Goal: Task Accomplishment & Management: Complete application form

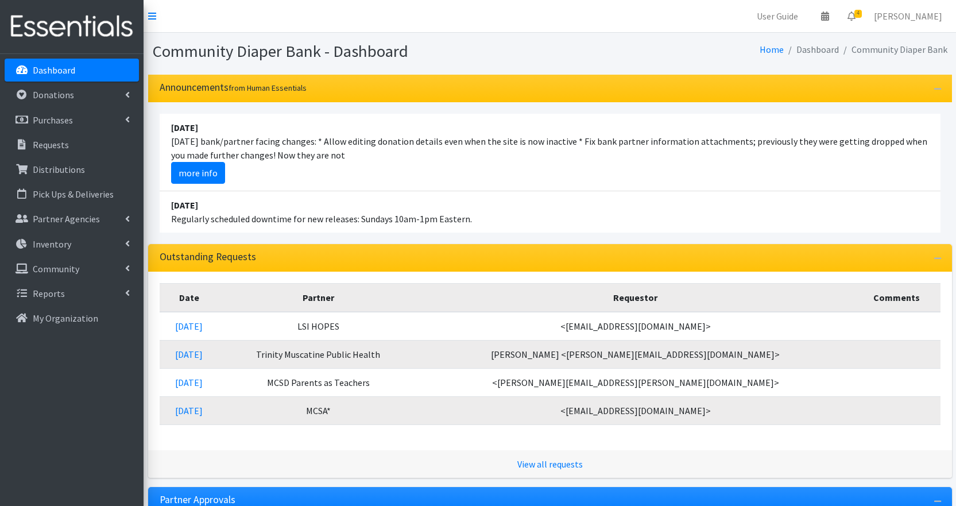
click at [814, 162] on li "August 10 Today's bank/partner facing changes: * Allow editing donation details…" at bounding box center [550, 153] width 781 height 78
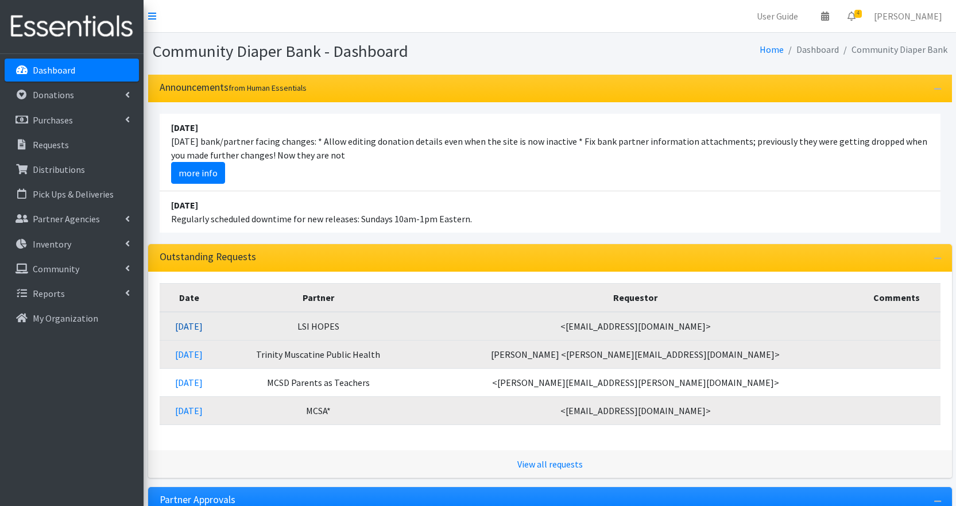
click at [203, 325] on link "[DATE]" at bounding box center [189, 326] width 28 height 11
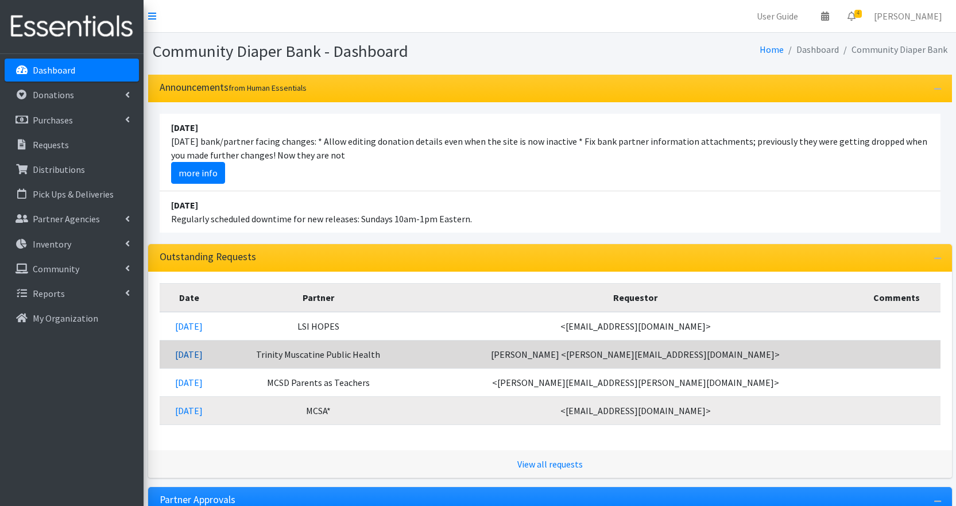
click at [203, 354] on link "08/08/2025" at bounding box center [189, 354] width 28 height 11
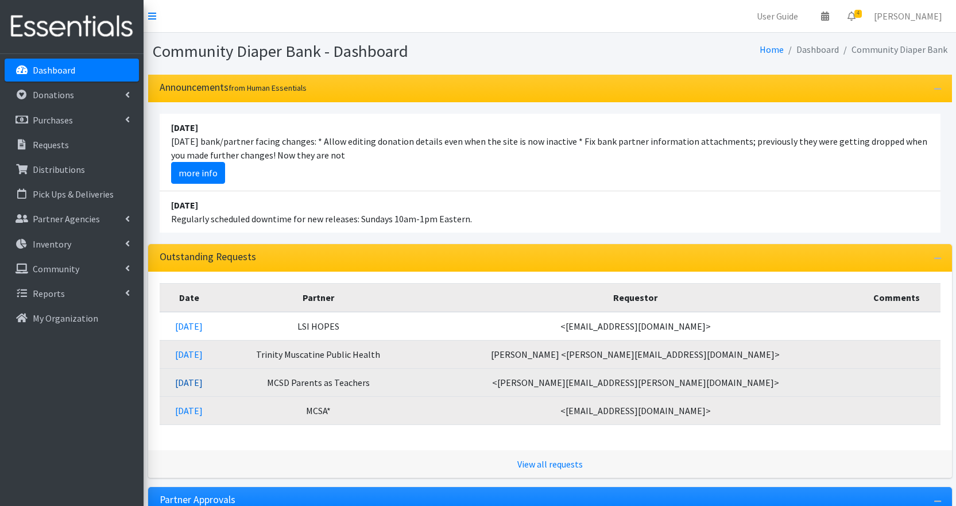
click at [203, 383] on link "08/06/2025" at bounding box center [189, 382] width 28 height 11
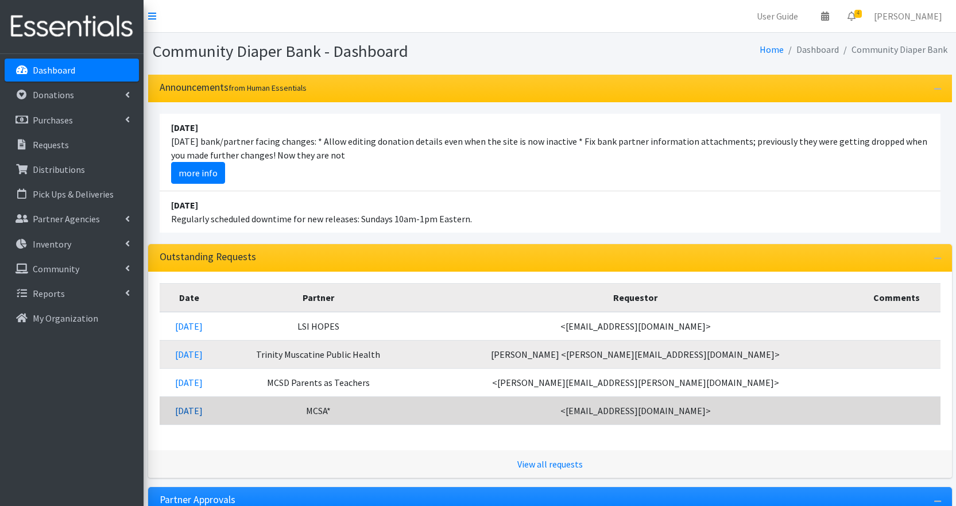
click at [203, 414] on link "[DATE]" at bounding box center [189, 410] width 28 height 11
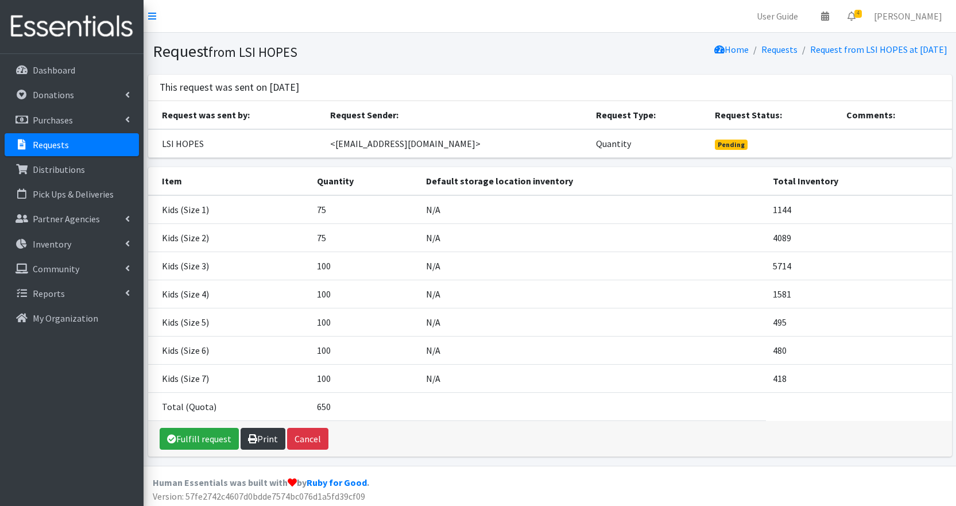
click at [261, 443] on link "Print" at bounding box center [263, 439] width 45 height 22
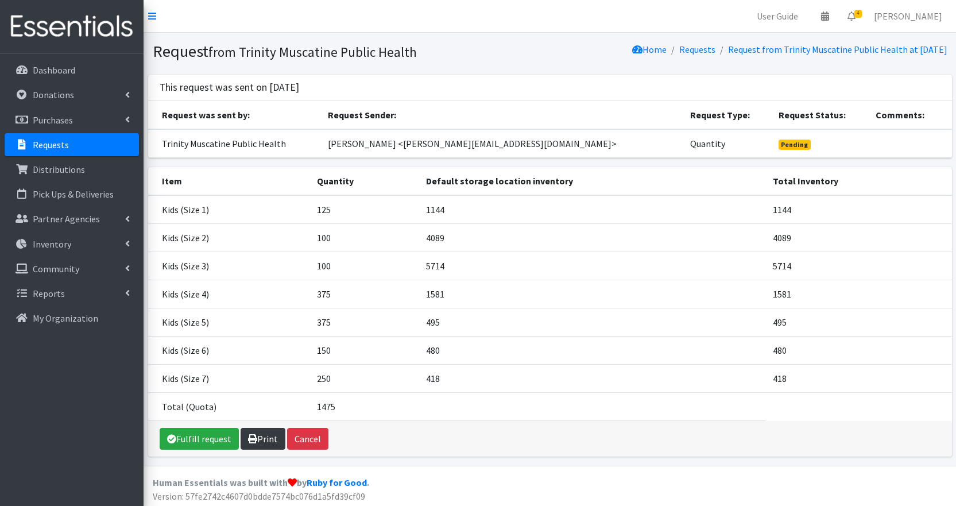
click at [255, 438] on icon at bounding box center [252, 438] width 9 height 9
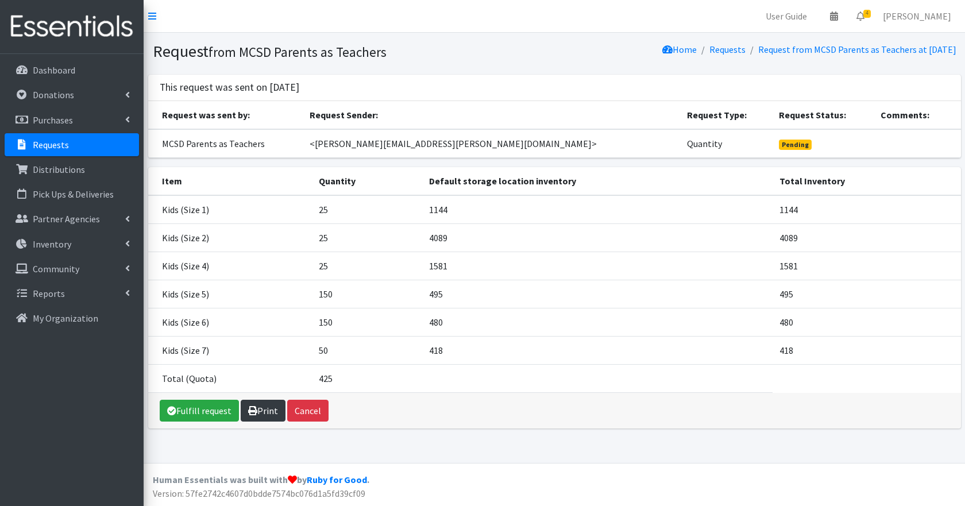
click at [260, 411] on link "Print" at bounding box center [263, 411] width 45 height 22
click at [256, 411] on link "Print" at bounding box center [263, 411] width 45 height 22
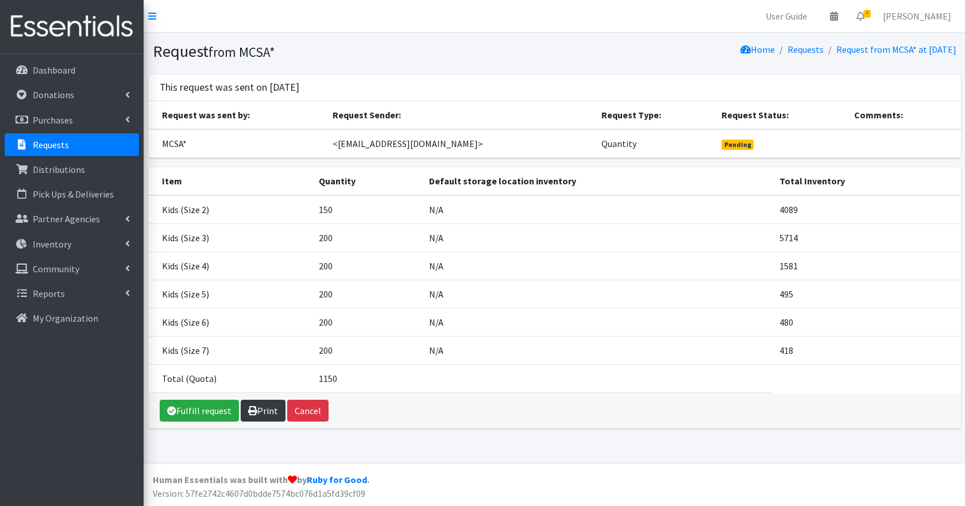
click at [251, 415] on icon at bounding box center [252, 410] width 9 height 9
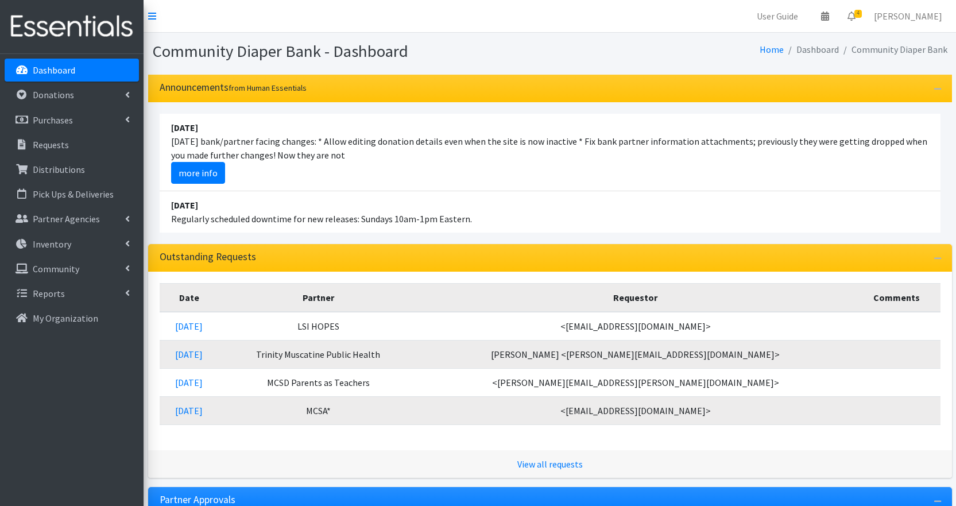
click at [761, 200] on li "[DATE] Regularly scheduled downtime for new releases: Sundays 10am-1pm Eastern." at bounding box center [550, 211] width 781 height 41
click at [360, 192] on li "[DATE] Regularly scheduled downtime for new releases: Sundays 10am-1pm Eastern." at bounding box center [550, 211] width 781 height 41
click at [63, 98] on p "Donations" at bounding box center [53, 94] width 41 height 11
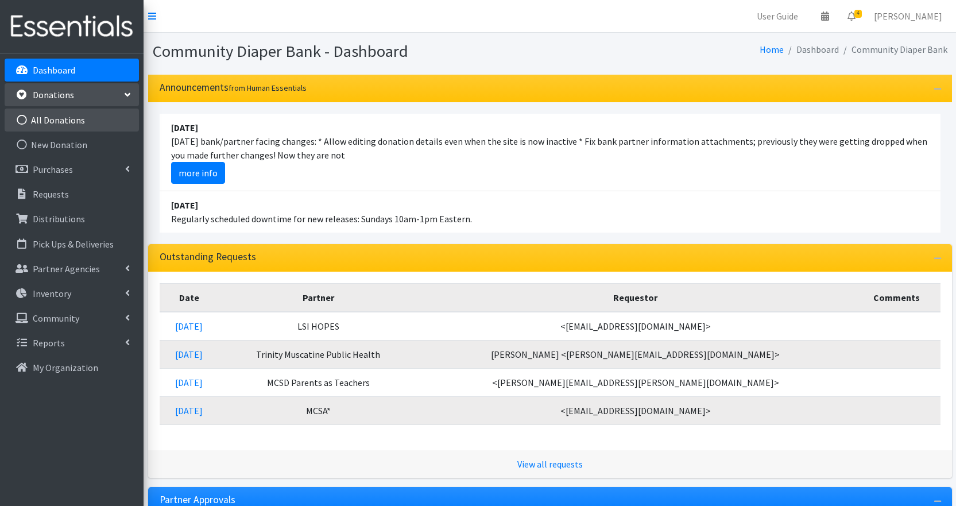
click at [60, 118] on link "All Donations" at bounding box center [72, 120] width 134 height 23
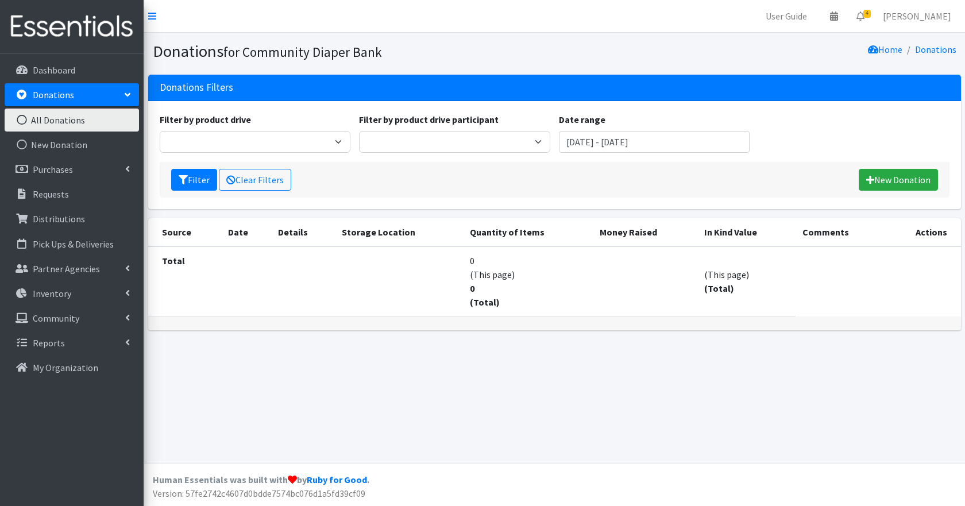
drag, startPoint x: 0, startPoint y: 0, endPoint x: 60, endPoint y: 118, distance: 132.6
drag, startPoint x: 60, startPoint y: 118, endPoint x: 883, endPoint y: 179, distance: 826.0
click at [883, 179] on link "New Donation" at bounding box center [898, 180] width 79 height 22
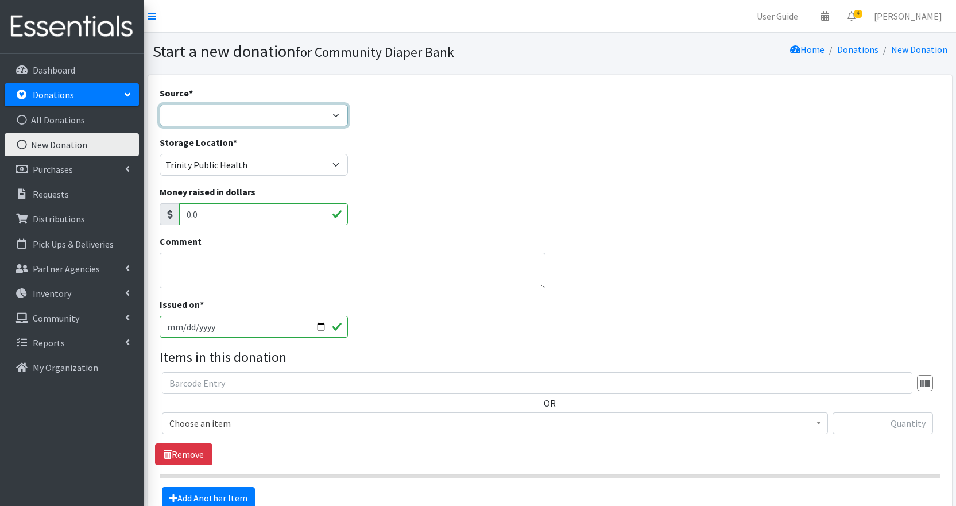
click at [335, 115] on select "Product Drive Manufacturer Donation Site Misc. Donation" at bounding box center [254, 116] width 189 height 22
select select "Misc. Donation"
click at [160, 105] on select "Product Drive Manufacturer Donation Site Misc. Donation" at bounding box center [254, 116] width 189 height 22
click at [289, 215] on input "0.0" at bounding box center [263, 214] width 169 height 22
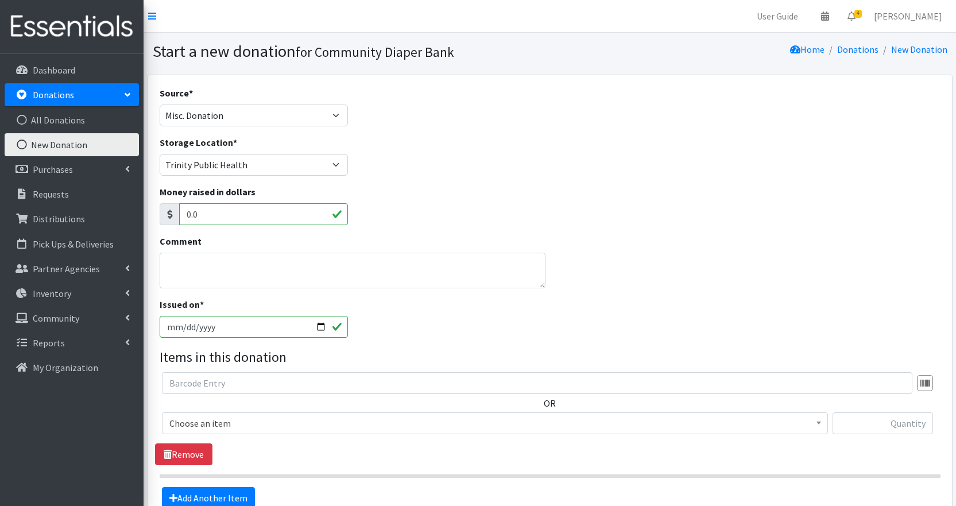
click at [289, 215] on input "0.0" at bounding box center [263, 214] width 169 height 22
type input "65.00"
click at [238, 423] on span "Choose an item" at bounding box center [494, 423] width 651 height 16
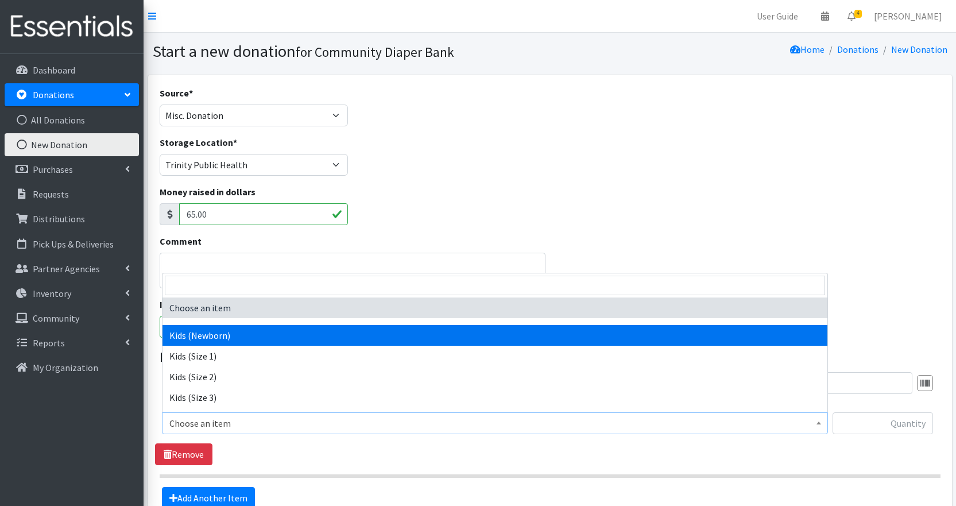
select select "2373"
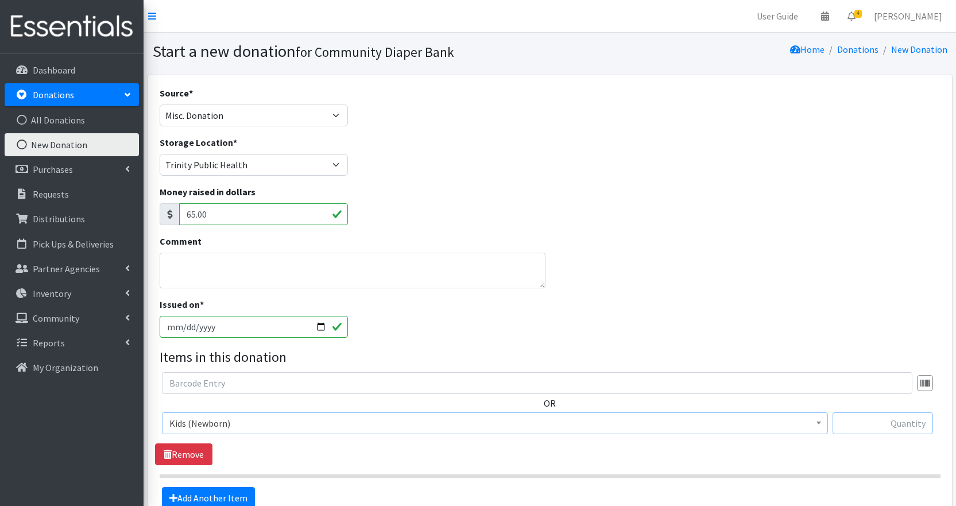
click at [867, 423] on input "text" at bounding box center [883, 423] width 101 height 22
type input "60"
click at [281, 426] on span "Kids (Newborn)" at bounding box center [494, 423] width 651 height 16
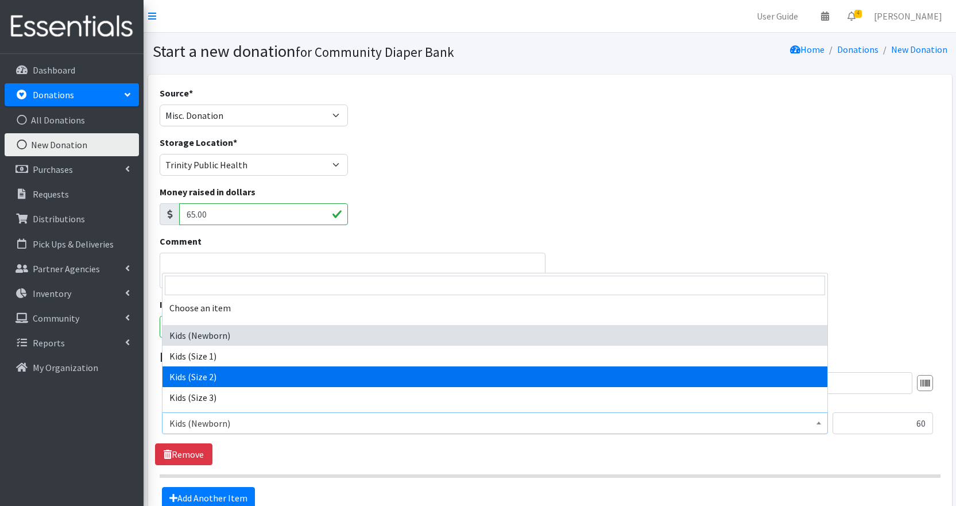
select select "2386"
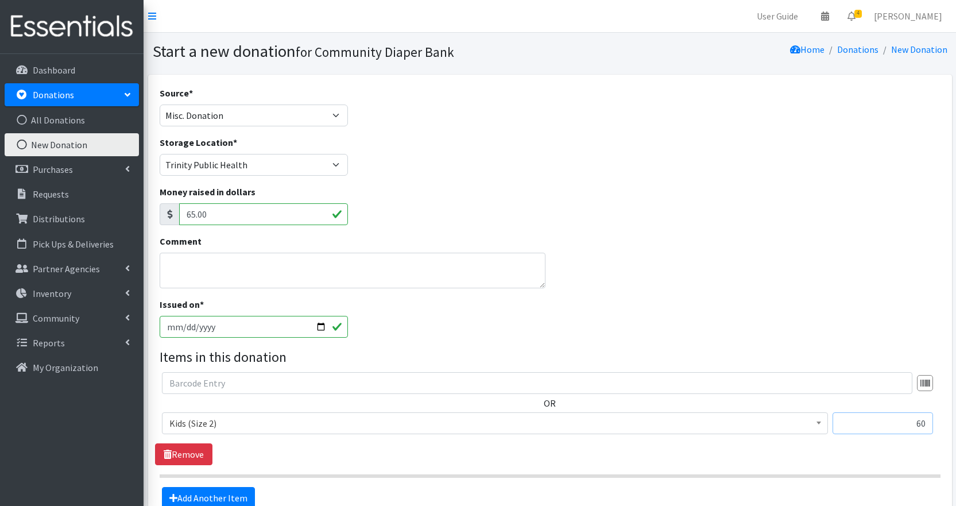
click at [875, 423] on input "60" at bounding box center [883, 423] width 101 height 22
type input "29"
click at [230, 492] on link "Add Another Item" at bounding box center [208, 498] width 93 height 22
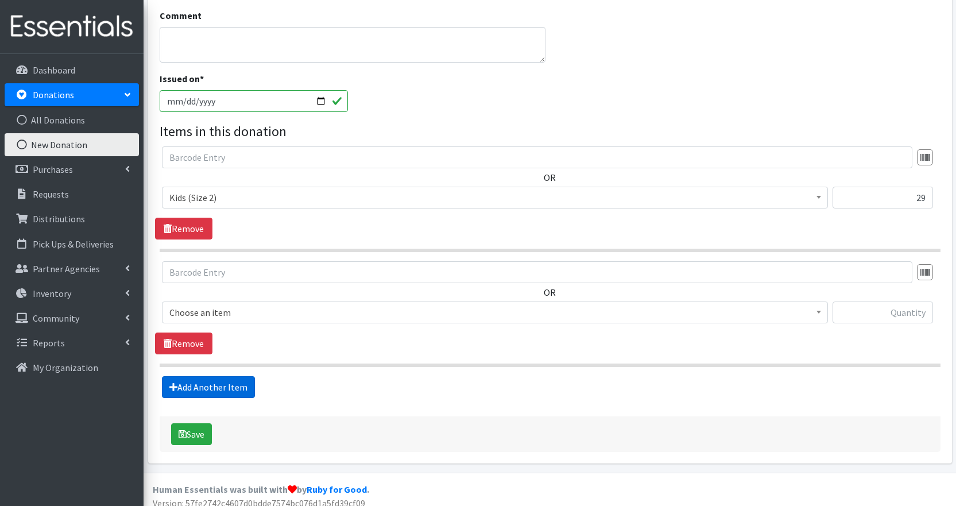
scroll to position [236, 0]
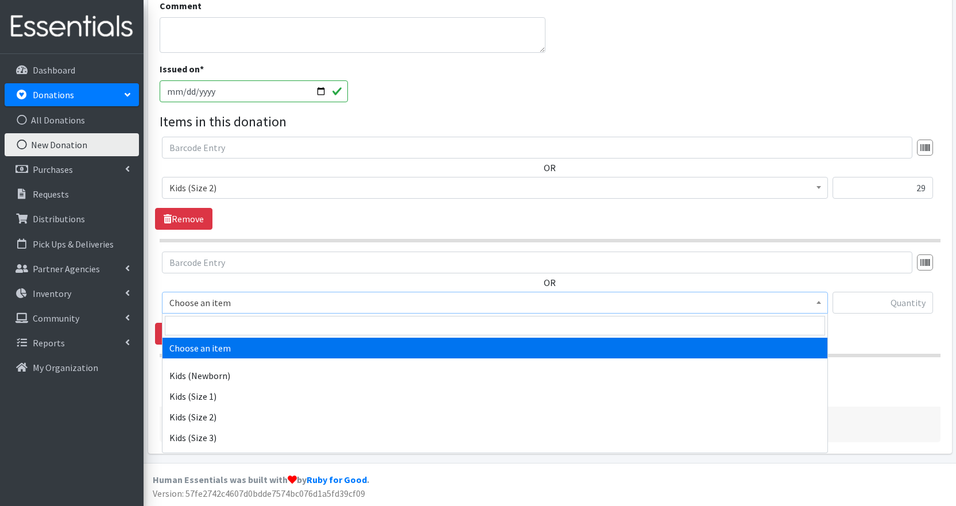
click at [402, 306] on span "Choose an item" at bounding box center [494, 303] width 651 height 16
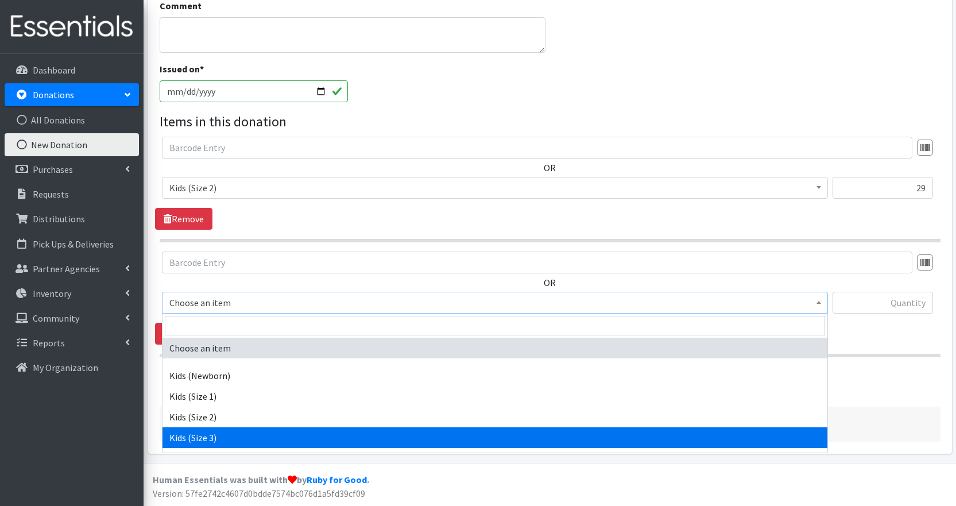
select select "2398"
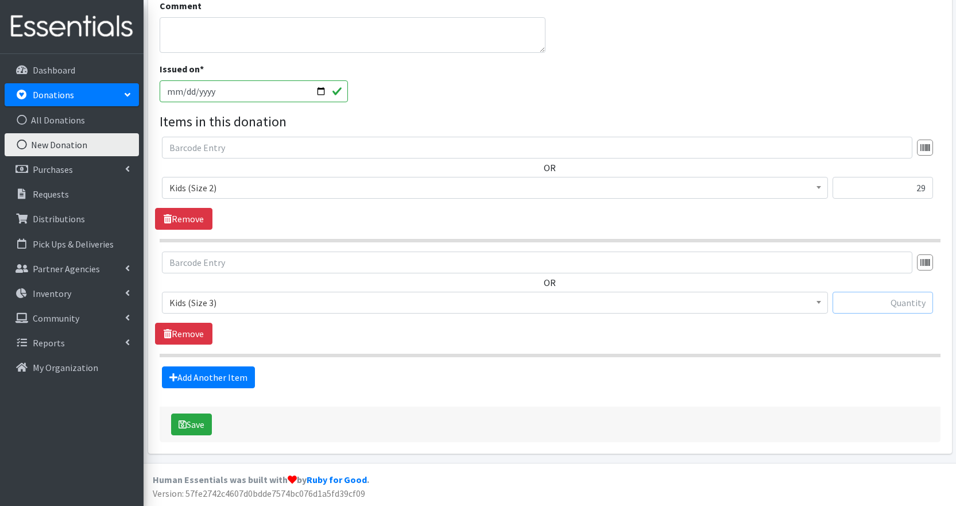
click at [878, 307] on input "text" at bounding box center [883, 303] width 101 height 22
type input "104"
click at [211, 379] on link "Add Another Item" at bounding box center [208, 377] width 93 height 22
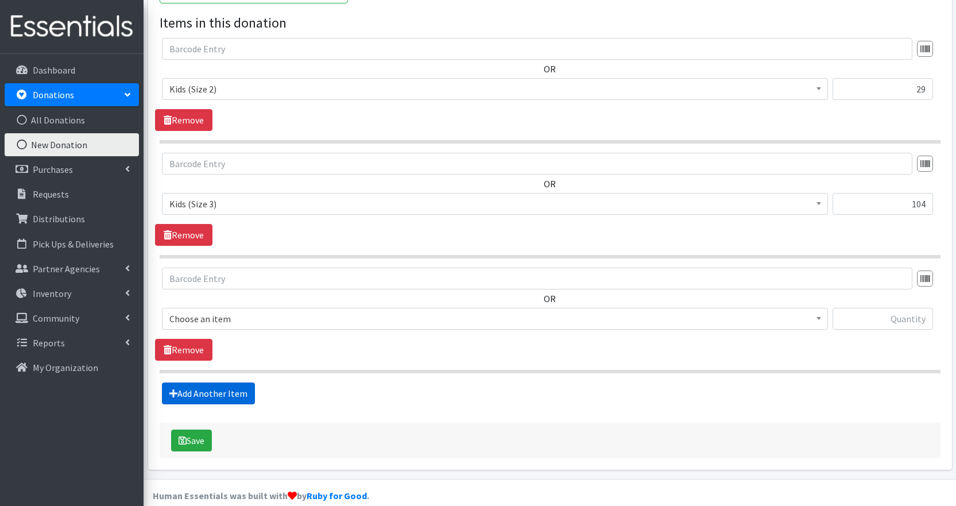
scroll to position [350, 0]
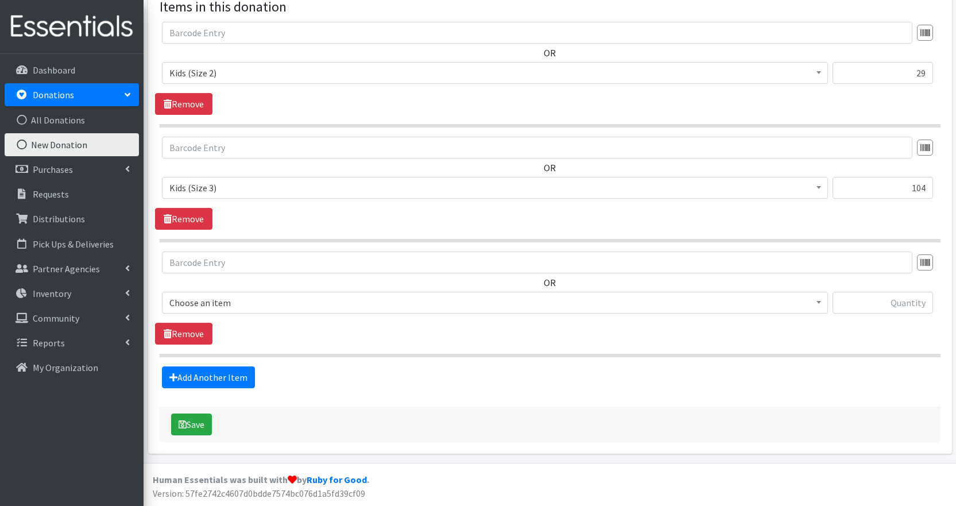
click at [259, 298] on span "Choose an item" at bounding box center [494, 303] width 651 height 16
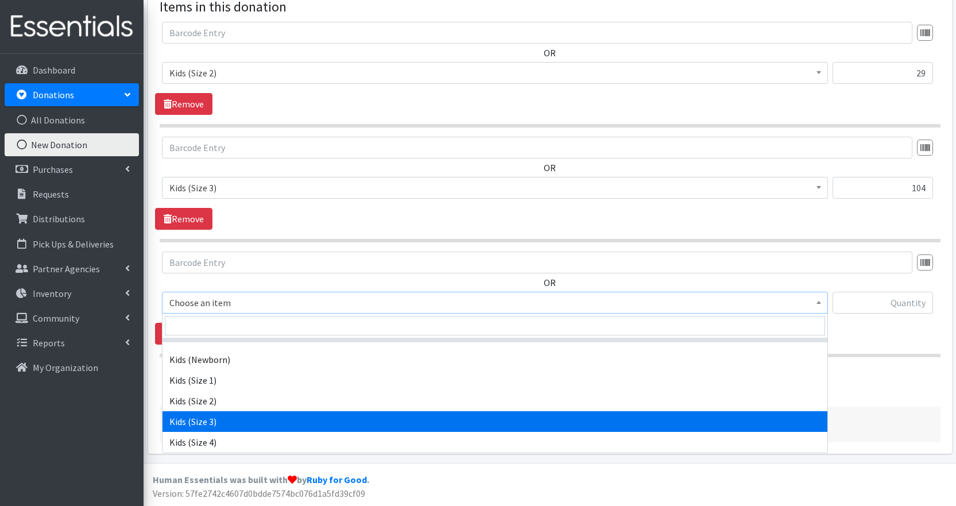
scroll to position [23, 0]
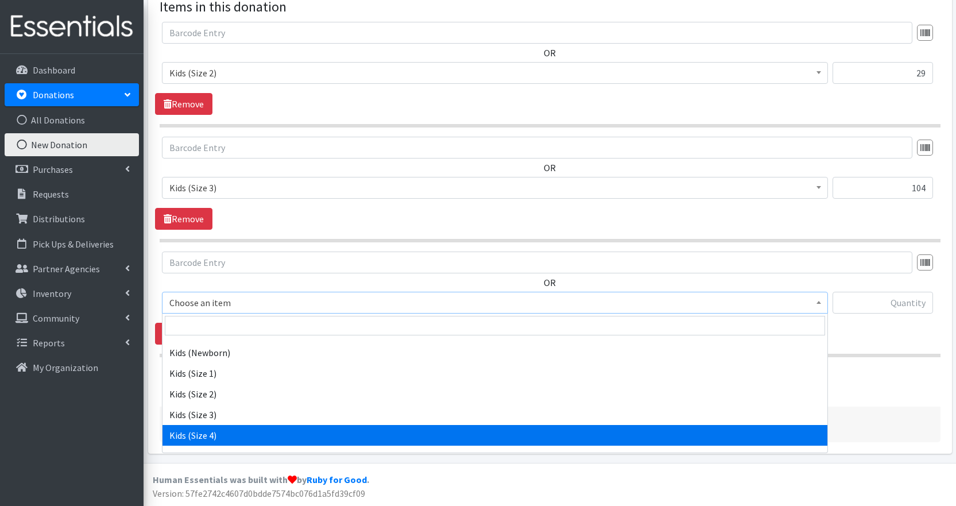
select select "2365"
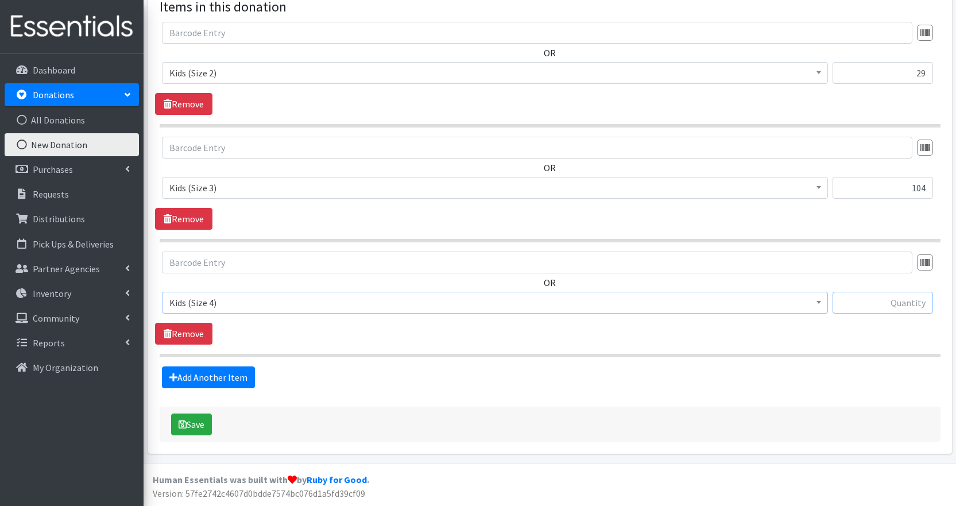
click at [878, 302] on input "text" at bounding box center [883, 303] width 101 height 22
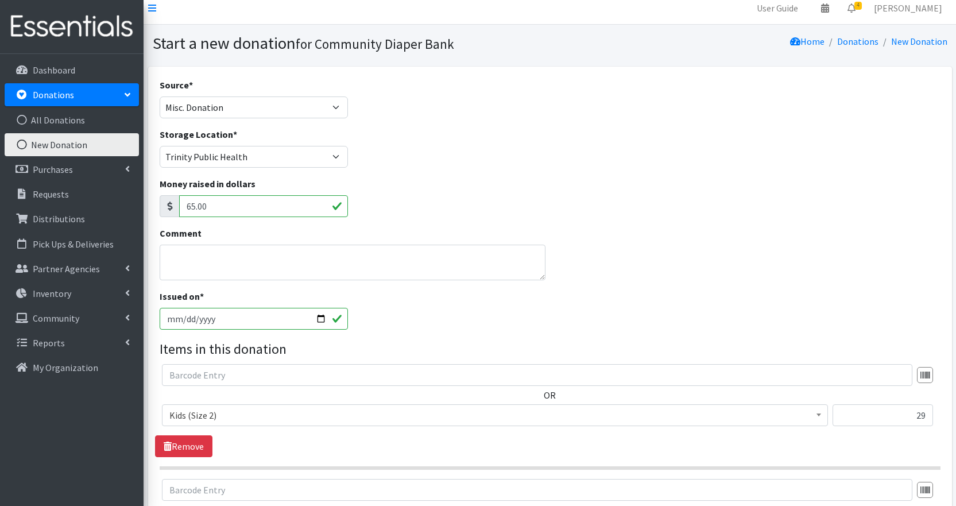
scroll to position [0, 0]
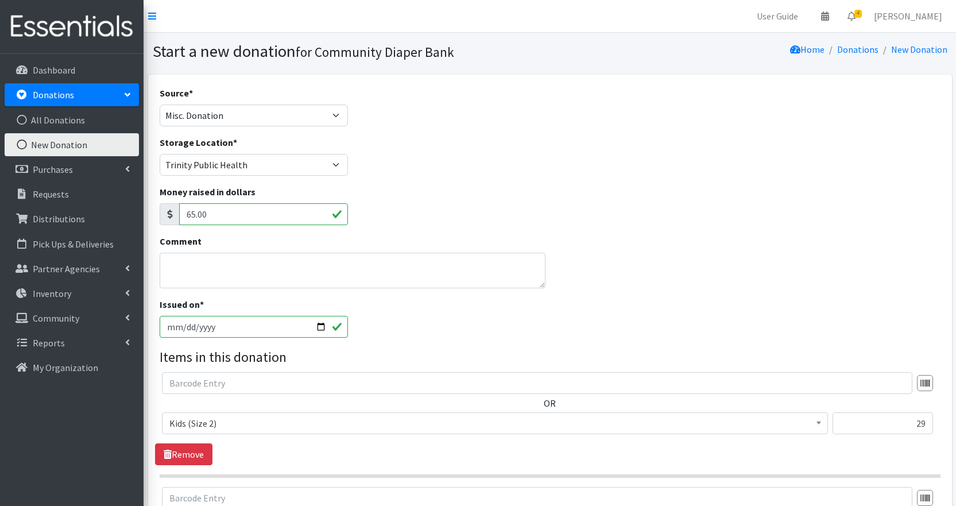
type input "121"
click at [276, 259] on textarea "Comment" at bounding box center [353, 271] width 387 height 36
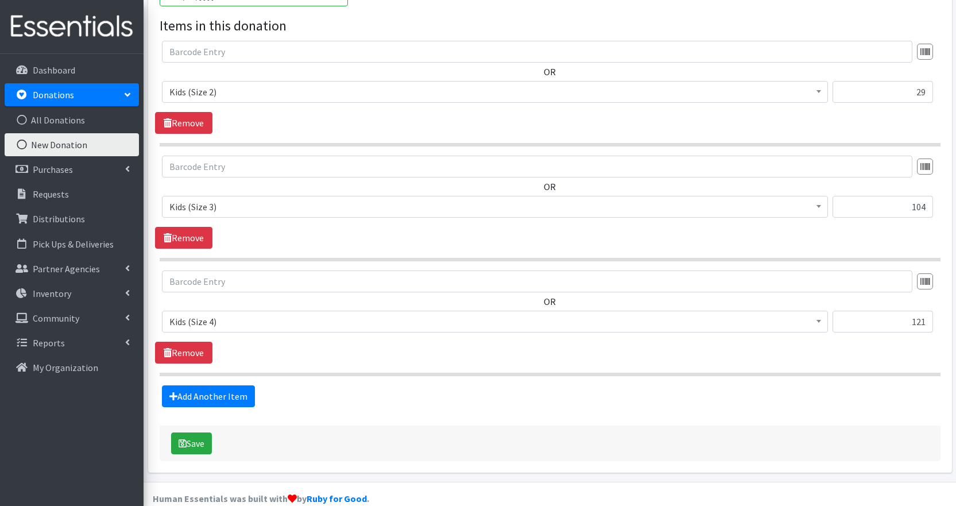
scroll to position [350, 0]
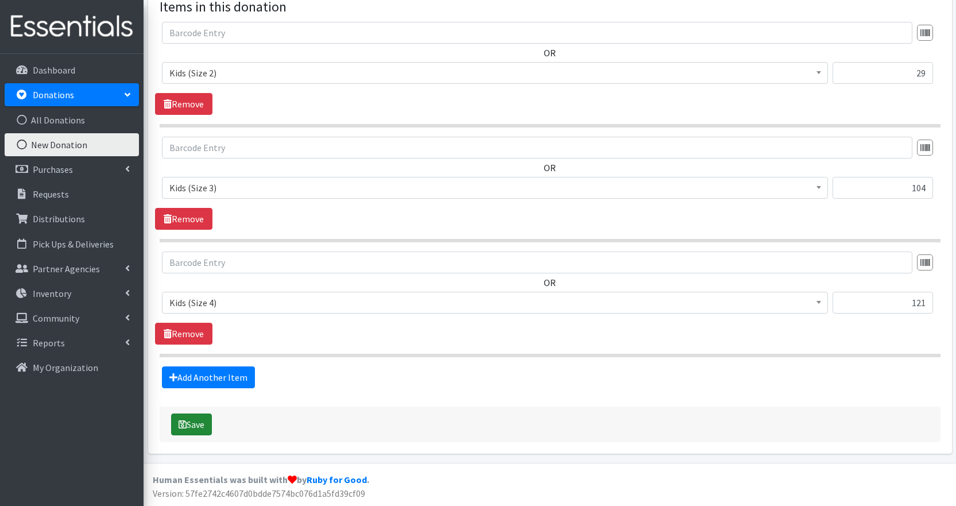
type textarea "PEO Presentation Donations"
click at [194, 421] on button "Save" at bounding box center [191, 425] width 41 height 22
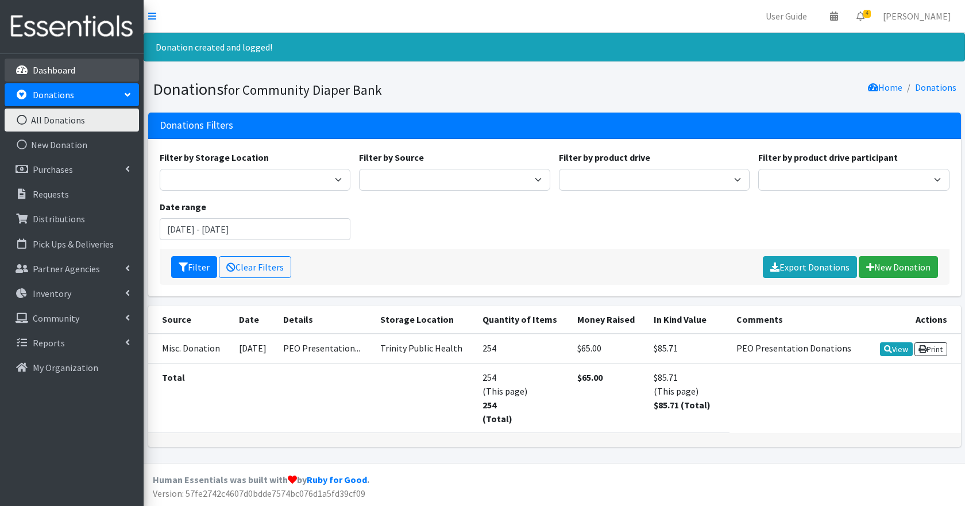
click at [67, 71] on p "Dashboard" at bounding box center [54, 69] width 43 height 11
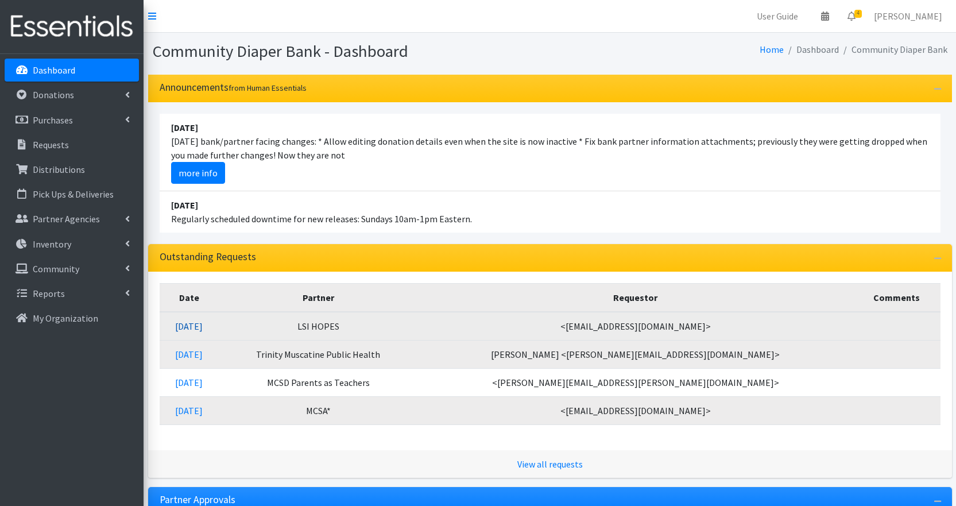
click at [199, 323] on link "[DATE]" at bounding box center [189, 326] width 28 height 11
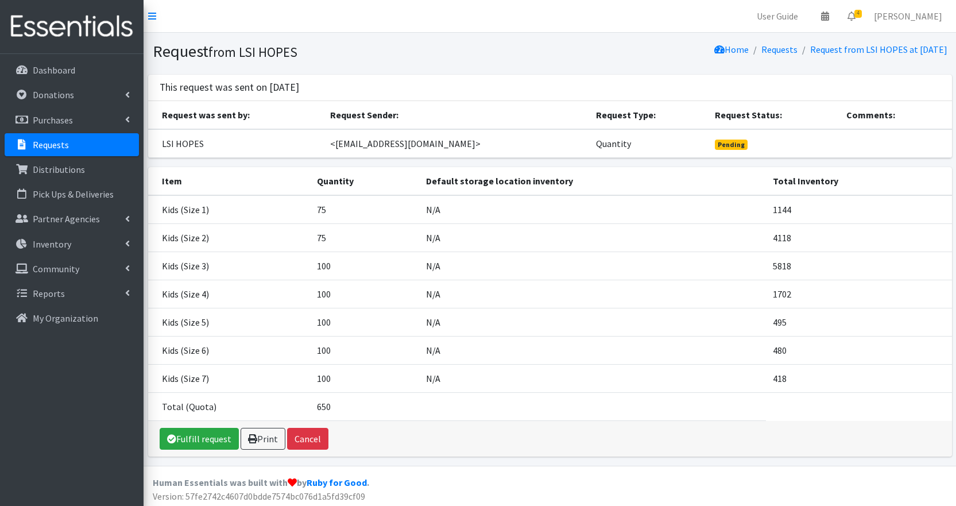
click at [304, 55] on h1 "Request from LSI HOPES" at bounding box center [349, 51] width 393 height 20
click at [78, 147] on link "Requests" at bounding box center [72, 144] width 134 height 23
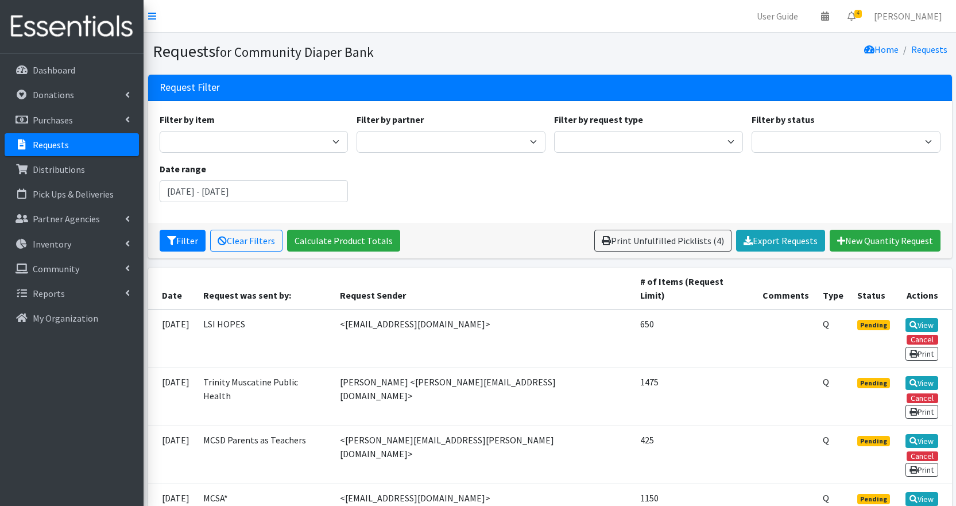
drag, startPoint x: 0, startPoint y: 0, endPoint x: 78, endPoint y: 147, distance: 166.5
drag, startPoint x: 78, startPoint y: 147, endPoint x: 879, endPoint y: 200, distance: 802.5
click at [879, 200] on div "Filter by item 2T-3T Pull-Ups 3T-4T Pull-Ups 4T-5T Pull-Ups Kids (Newborn) Kids…" at bounding box center [550, 162] width 790 height 99
click at [917, 376] on link "View" at bounding box center [922, 383] width 33 height 14
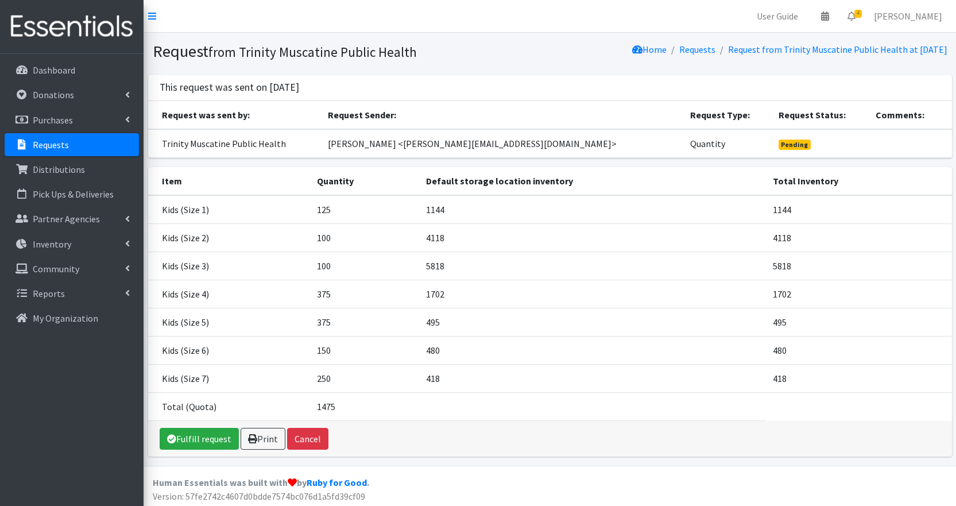
click at [917, 368] on td "418" at bounding box center [859, 378] width 186 height 28
click at [924, 368] on td "418" at bounding box center [859, 378] width 186 height 28
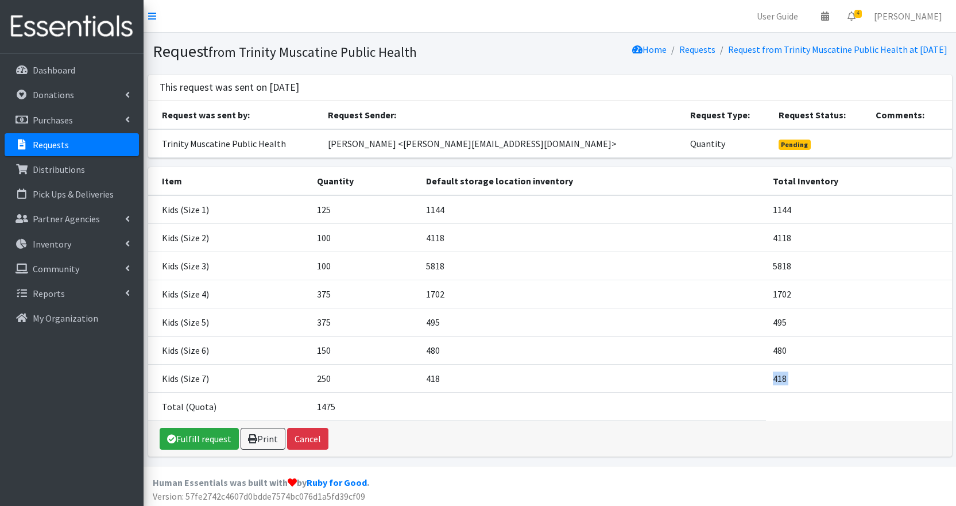
click at [924, 368] on td "418" at bounding box center [859, 378] width 186 height 28
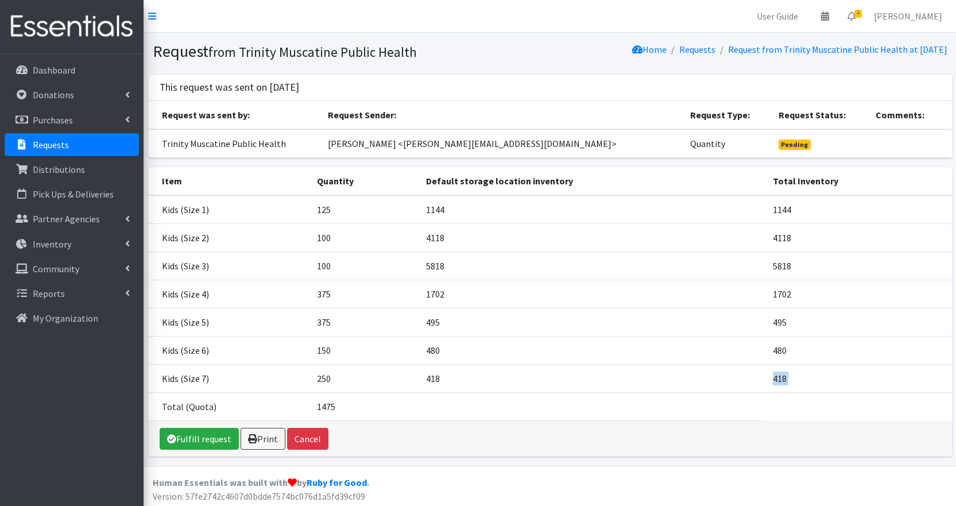
click at [924, 368] on td "418" at bounding box center [859, 378] width 186 height 28
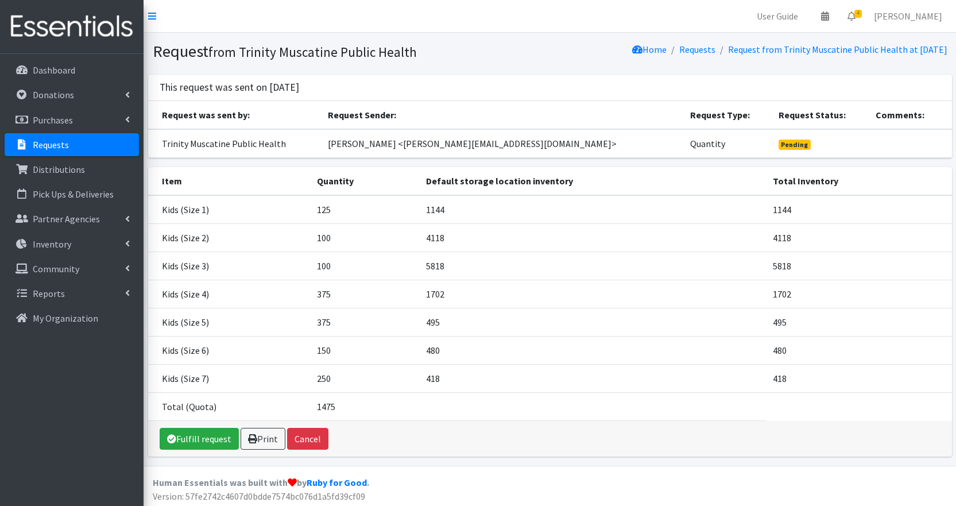
click at [924, 368] on td "418" at bounding box center [859, 378] width 186 height 28
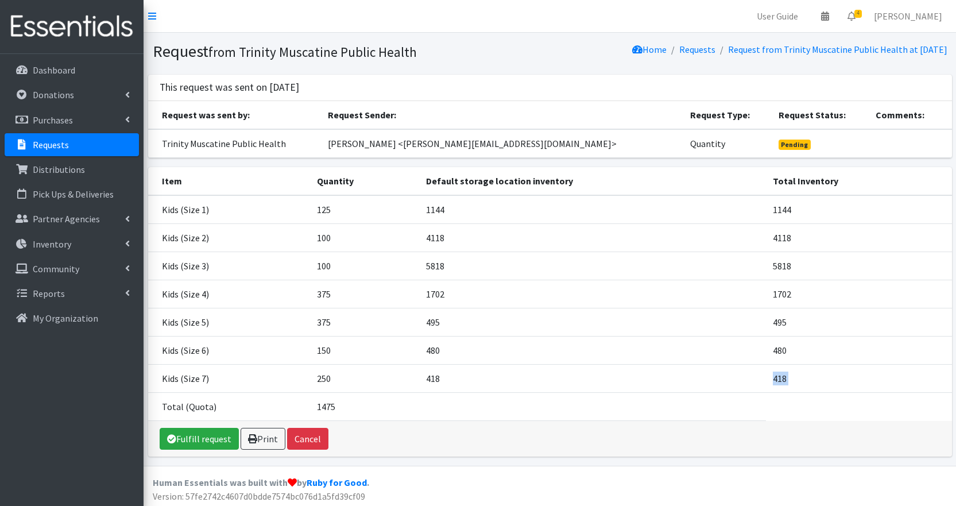
click at [924, 368] on td "418" at bounding box center [859, 378] width 186 height 28
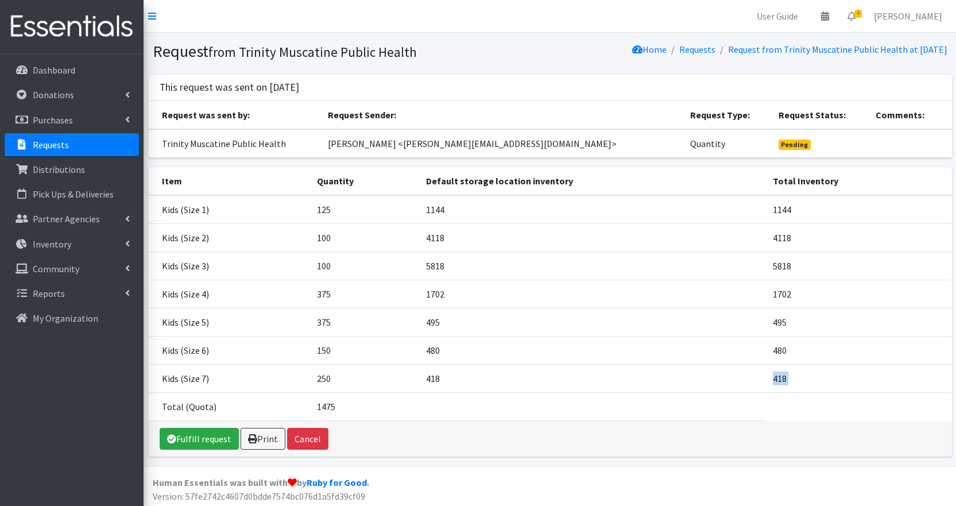
click at [924, 368] on td "418" at bounding box center [859, 378] width 186 height 28
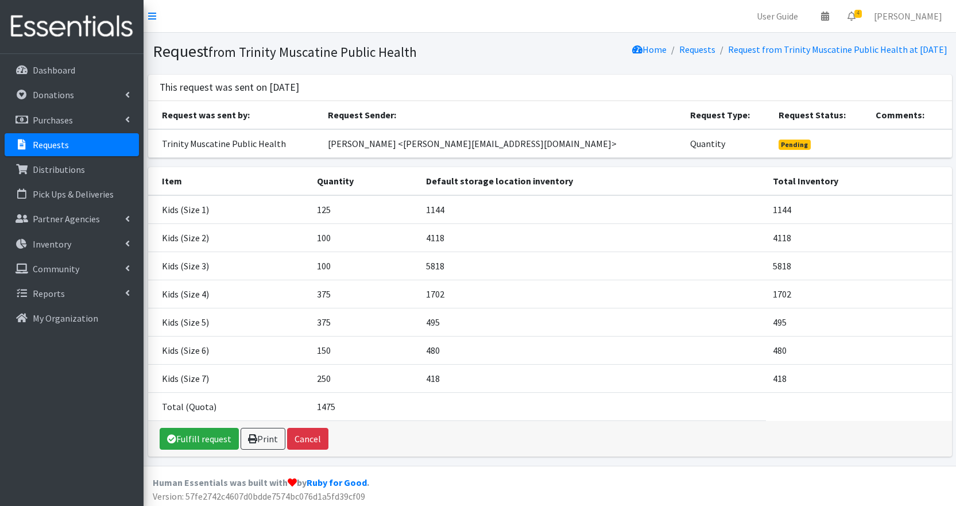
click at [924, 368] on td "418" at bounding box center [859, 378] width 186 height 28
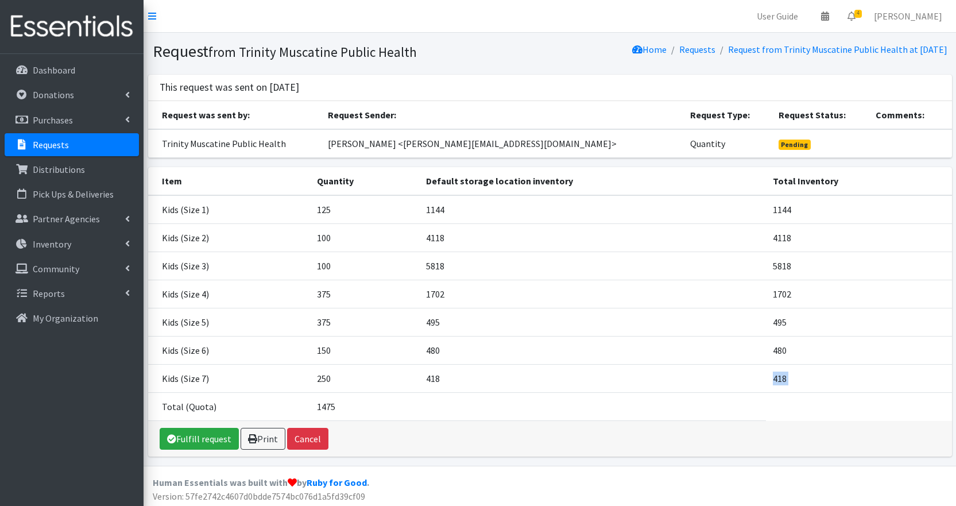
click at [923, 368] on td "418" at bounding box center [859, 378] width 186 height 28
click at [86, 144] on link "Requests" at bounding box center [72, 144] width 134 height 23
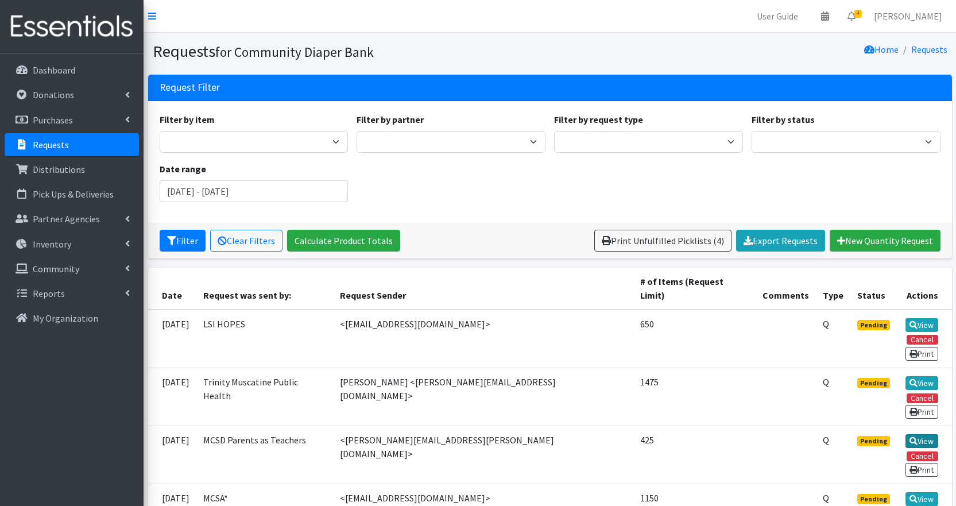
click at [927, 434] on link "View" at bounding box center [922, 441] width 33 height 14
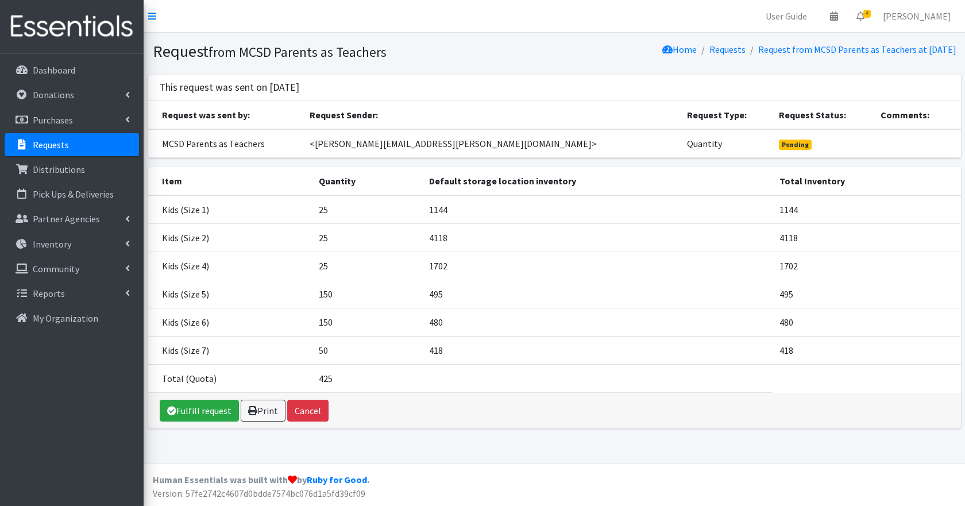
click at [47, 140] on p "Requests" at bounding box center [51, 144] width 36 height 11
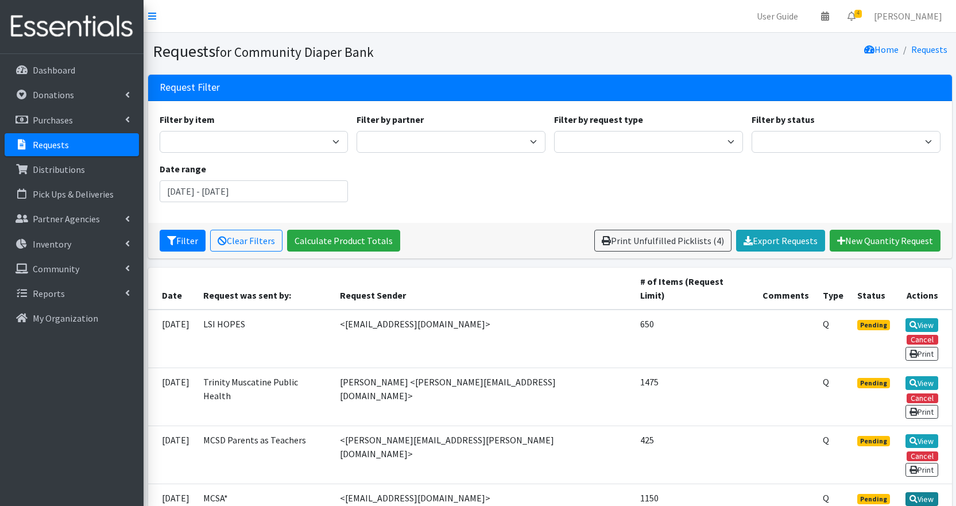
click at [914, 495] on icon at bounding box center [914, 499] width 8 height 8
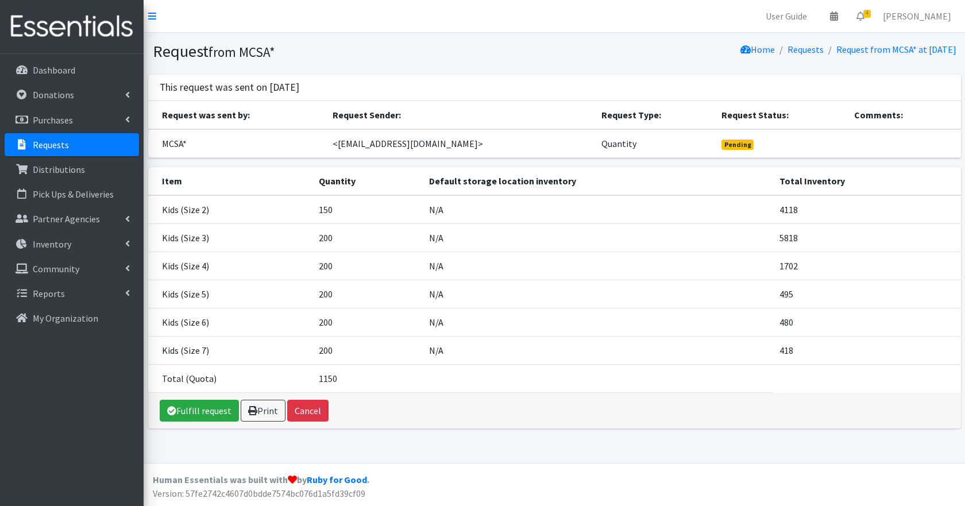
click at [941, 483] on footer "Human Essentials was built with by Ruby for Good . Version: 57fe2742c4607d0bdde…" at bounding box center [554, 484] width 821 height 43
click at [944, 481] on footer "Human Essentials was built with by Ruby for Good . Version: 57fe2742c4607d0bdde…" at bounding box center [554, 484] width 821 height 43
click at [954, 478] on footer "Human Essentials was built with by Ruby for Good . Version: 57fe2742c4607d0bdde…" at bounding box center [554, 484] width 821 height 43
click at [60, 241] on p "Inventory" at bounding box center [52, 243] width 38 height 11
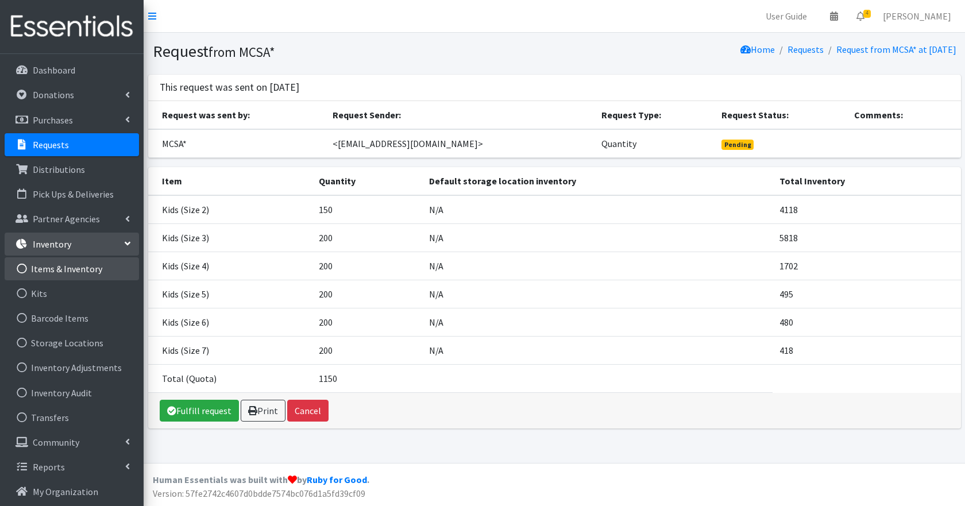
click at [62, 264] on link "Items & Inventory" at bounding box center [72, 268] width 134 height 23
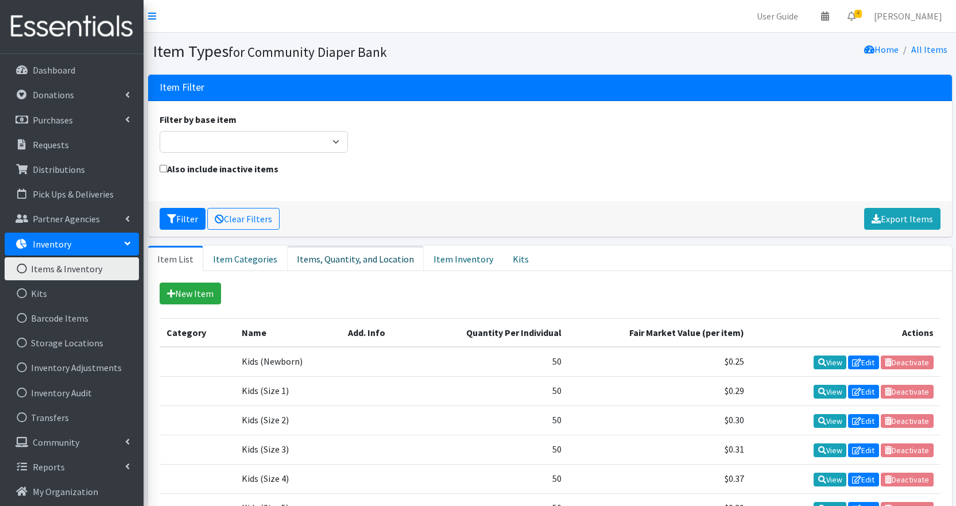
click at [315, 256] on link "Items, Quantity, and Location" at bounding box center [355, 258] width 137 height 25
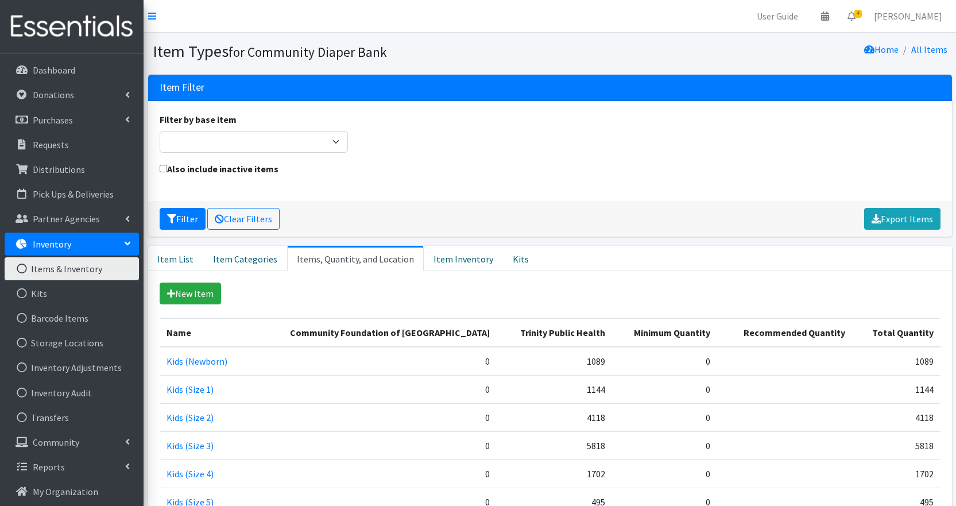
click at [322, 221] on div "Filter Clear Filters Export Items" at bounding box center [550, 219] width 804 height 36
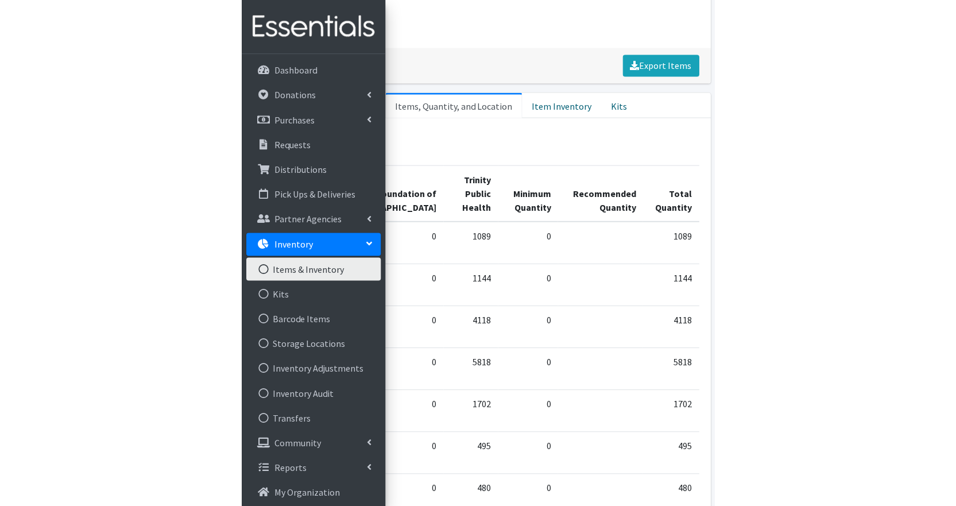
scroll to position [153, 0]
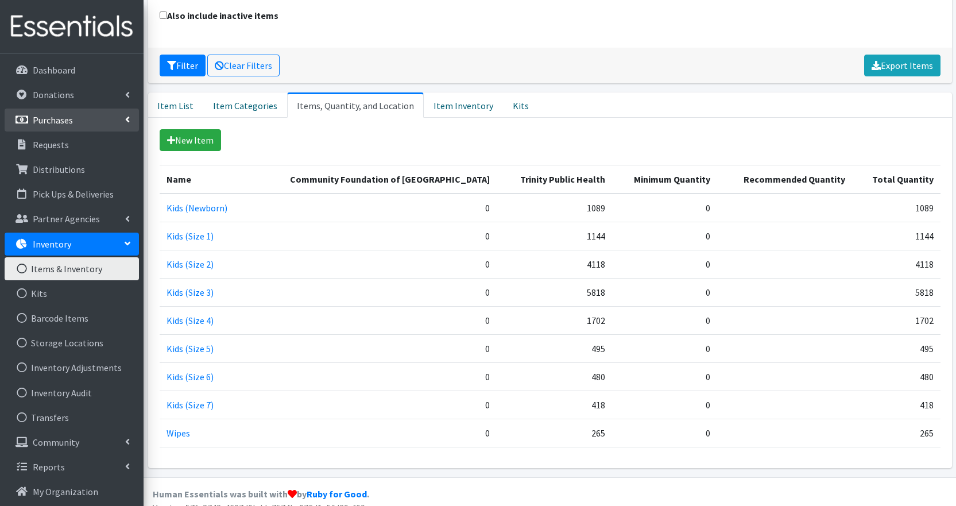
click at [54, 122] on p "Purchases" at bounding box center [53, 119] width 40 height 11
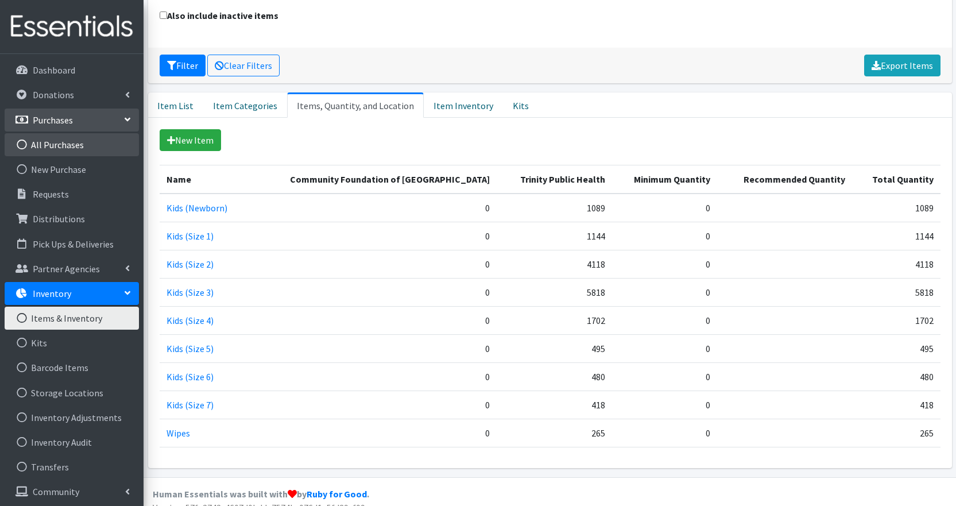
click at [56, 141] on link "All Purchases" at bounding box center [72, 144] width 134 height 23
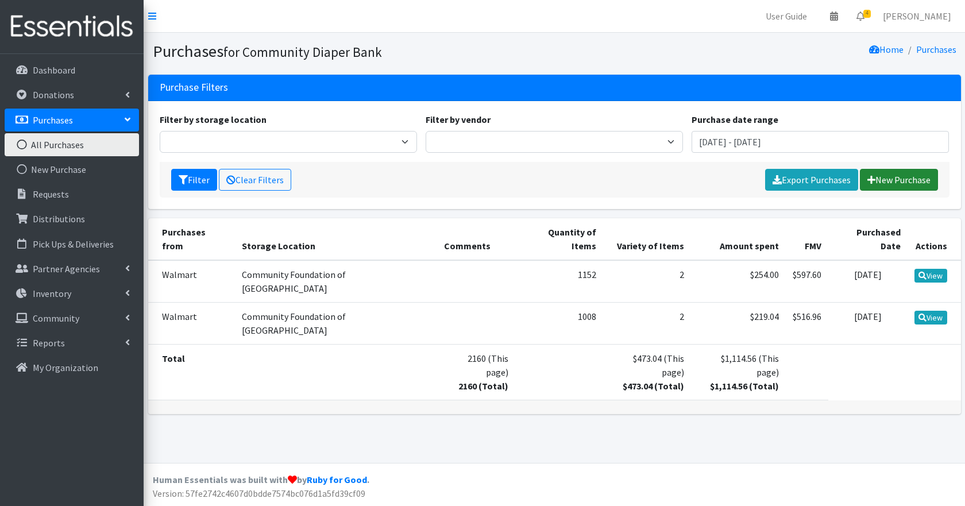
click at [904, 171] on link "New Purchase" at bounding box center [899, 180] width 78 height 22
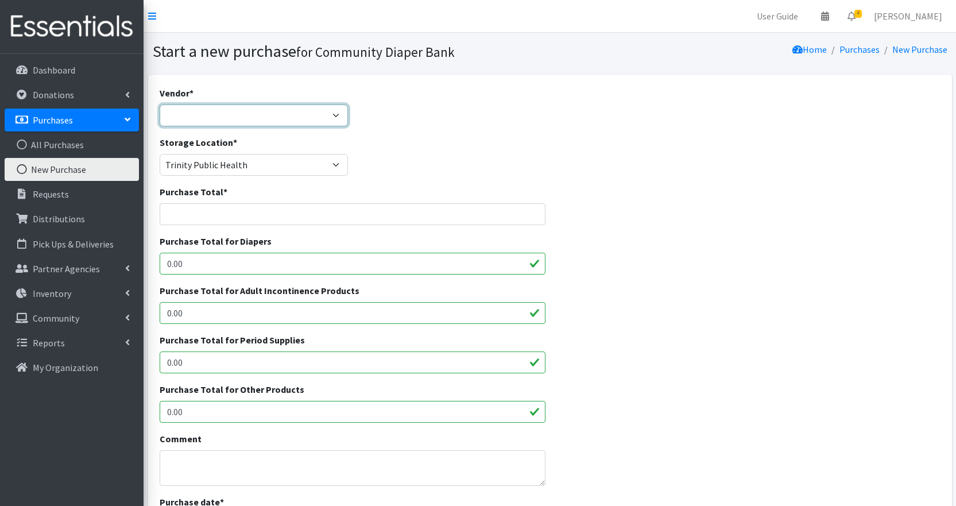
click at [337, 115] on select "Amazon JSL Partners Pathway to Provide Walmart ---Not Listed---" at bounding box center [254, 116] width 189 height 22
select select "46"
click at [160, 105] on select "Amazon JSL Partners Pathway to Provide Walmart ---Not Listed---" at bounding box center [254, 116] width 189 height 22
click at [222, 216] on input "Purchase Total *" at bounding box center [353, 214] width 387 height 22
type input "328.56"
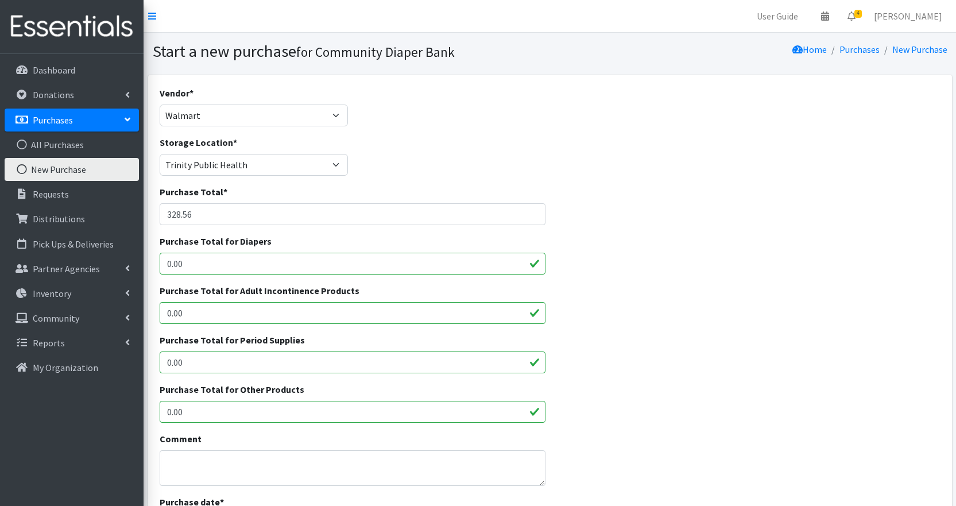
click at [200, 265] on input "0.00" at bounding box center [353, 264] width 387 height 22
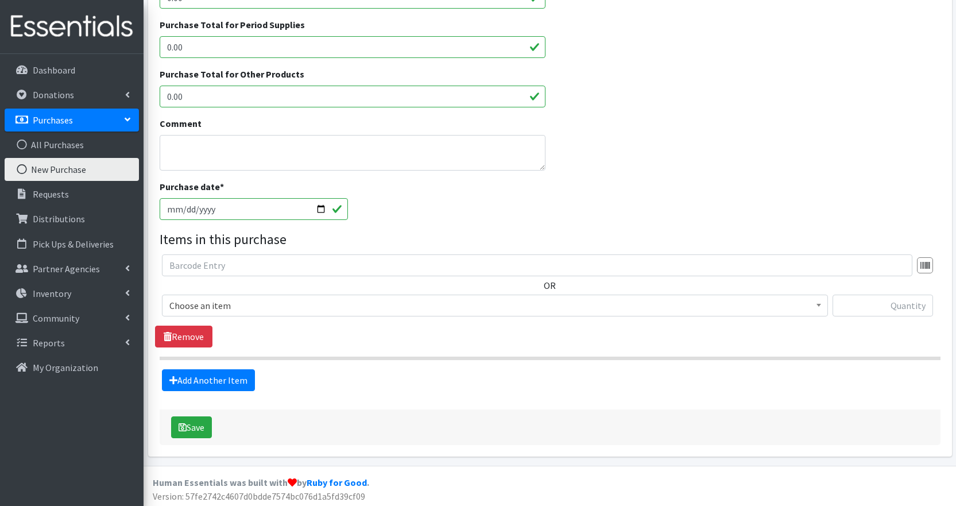
scroll to position [318, 0]
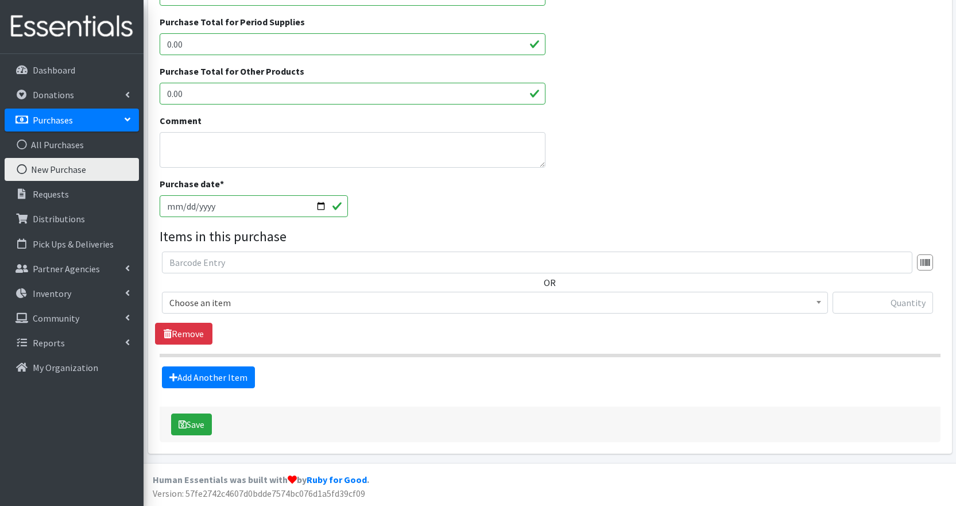
type input "328.56"
click at [434, 306] on span "Choose an item" at bounding box center [494, 303] width 651 height 16
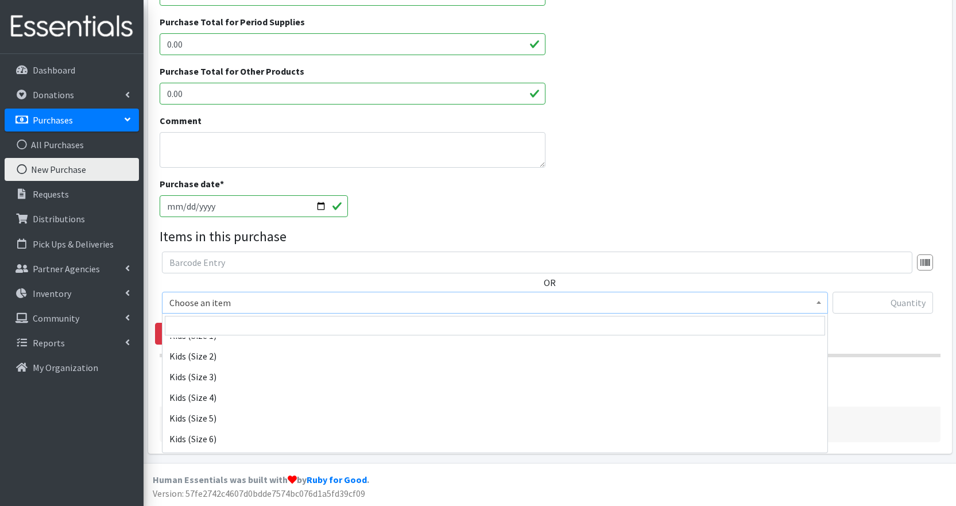
scroll to position [63, 0]
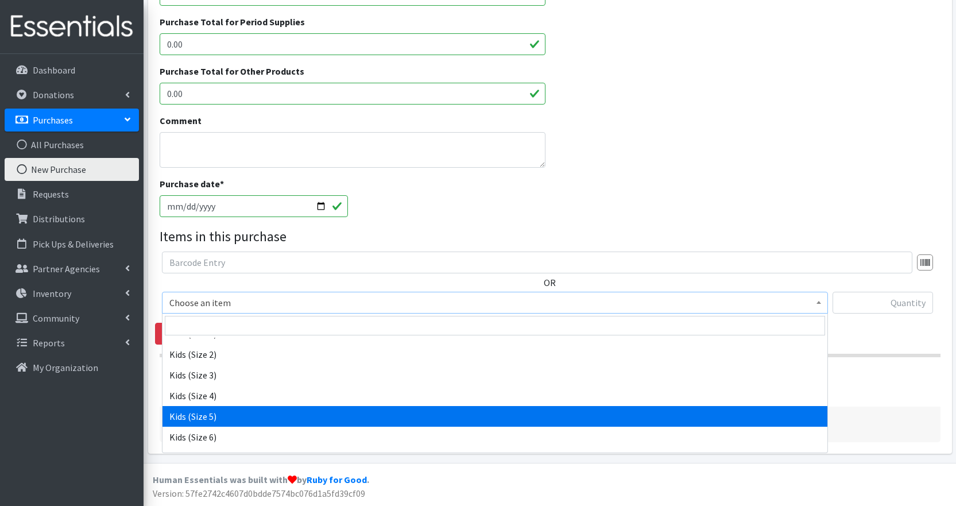
select select "2372"
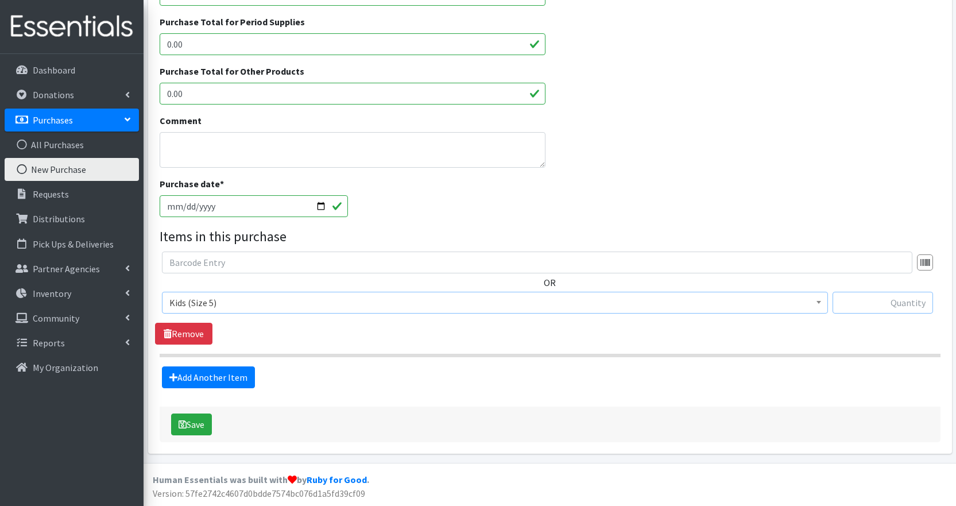
click at [879, 307] on input "text" at bounding box center [883, 303] width 101 height 22
type input "648"
click at [217, 380] on link "Add Another Item" at bounding box center [208, 377] width 93 height 22
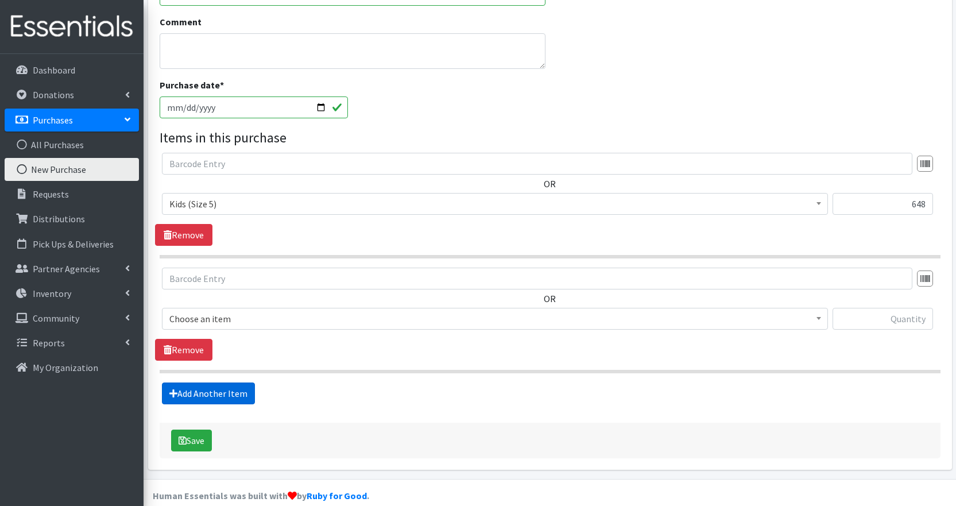
scroll to position [433, 0]
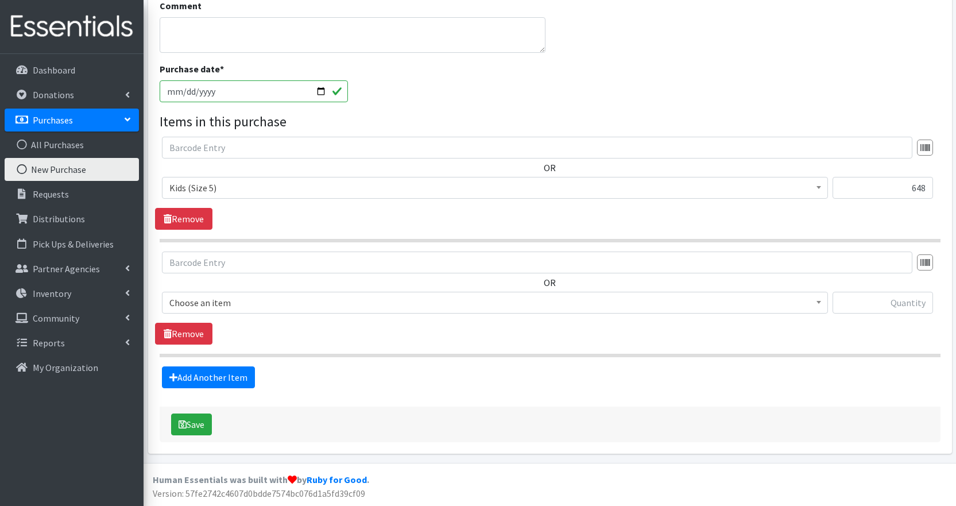
click at [281, 304] on span "Choose an item" at bounding box center [494, 303] width 651 height 16
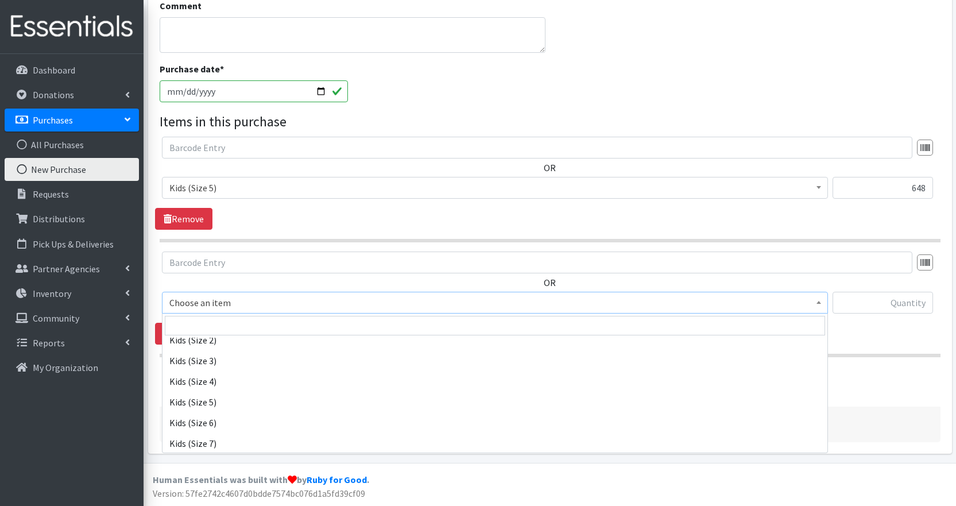
scroll to position [80, 0]
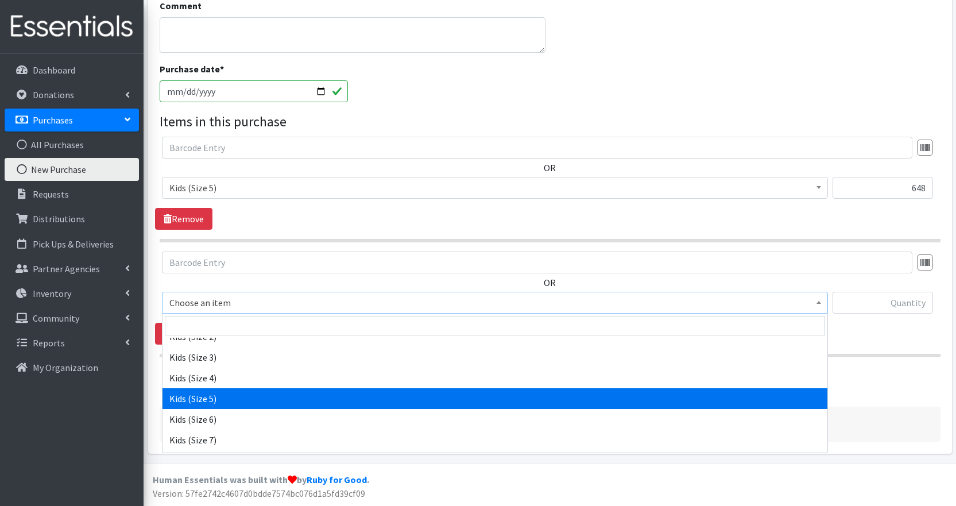
select select "2372"
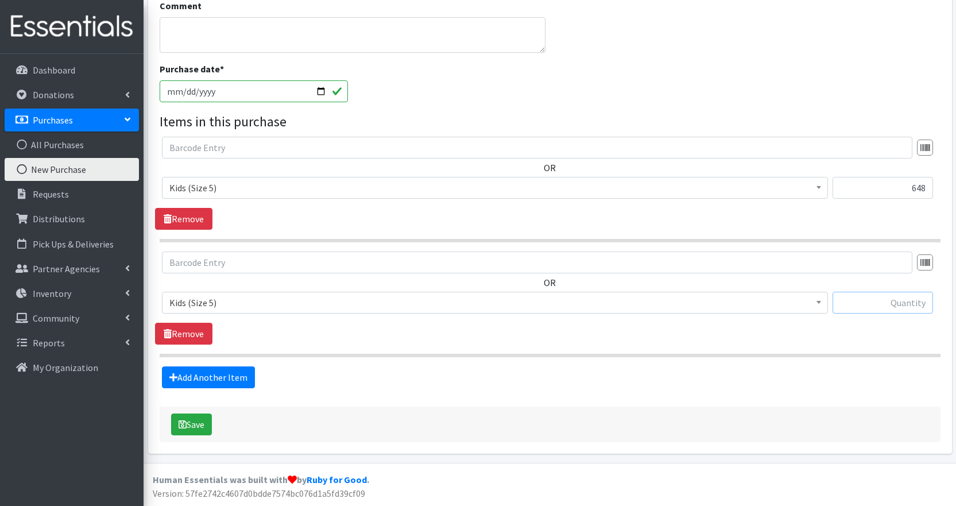
click at [899, 300] on input "text" at bounding box center [883, 303] width 101 height 22
type input "528"
click at [232, 375] on link "Add Another Item" at bounding box center [208, 377] width 93 height 22
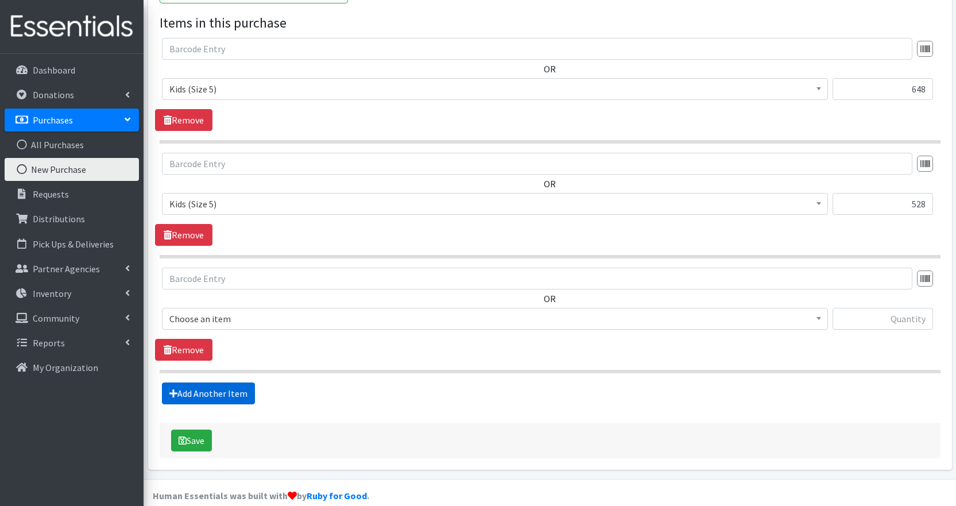
scroll to position [548, 0]
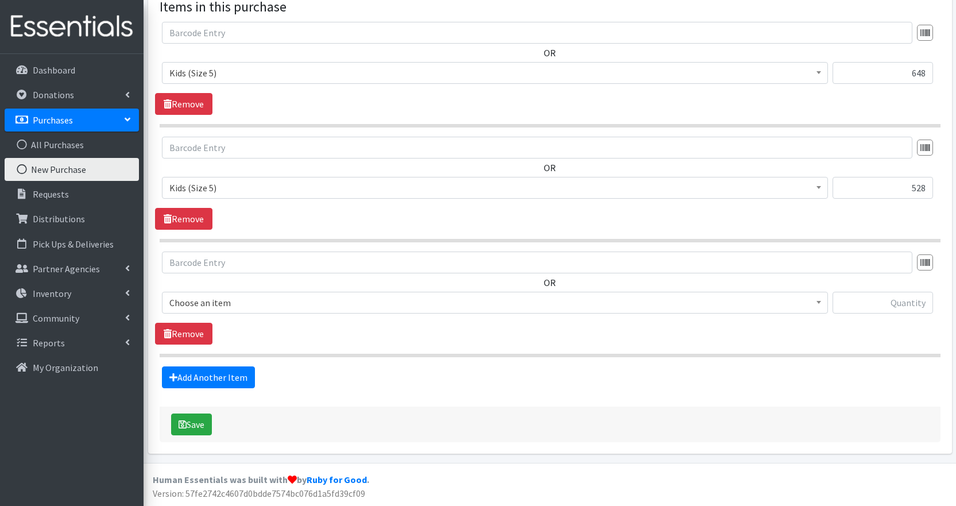
click at [226, 304] on span "Choose an item" at bounding box center [494, 303] width 651 height 16
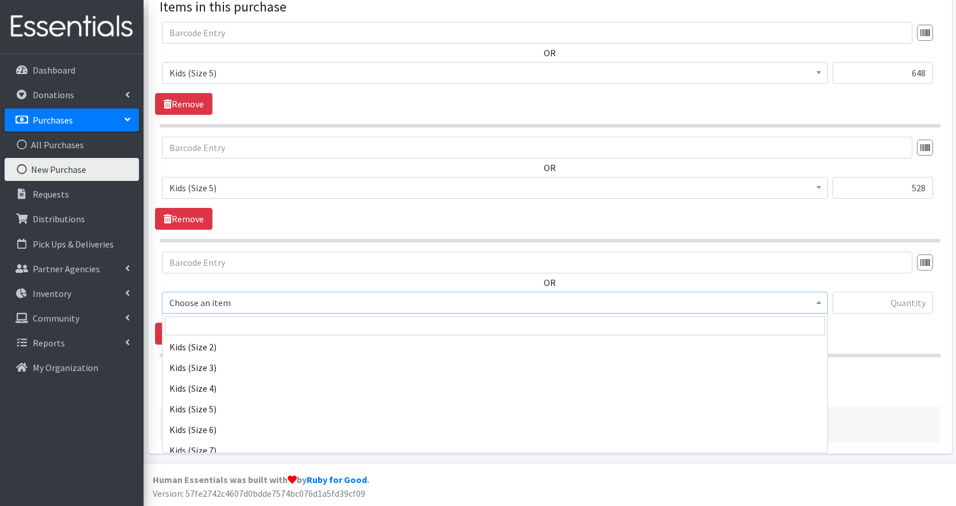
scroll to position [99, 0]
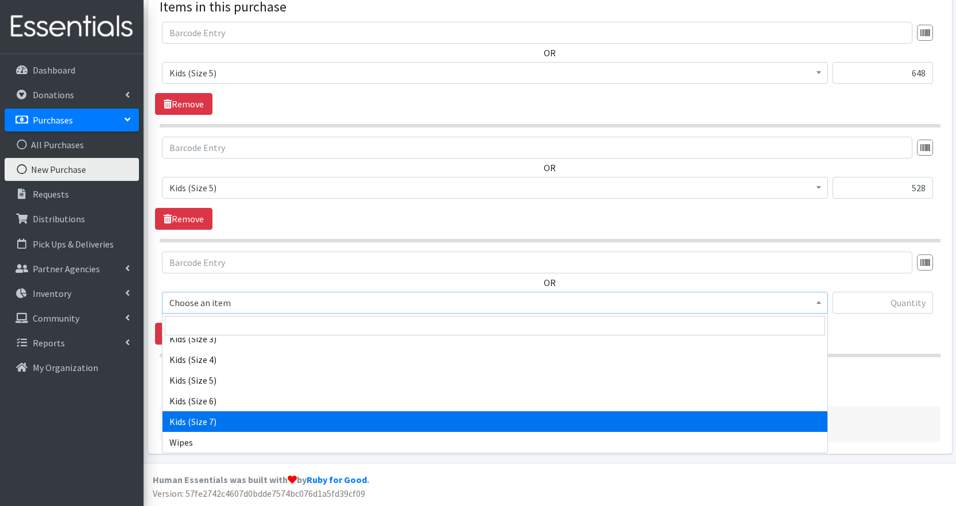
select select "2374"
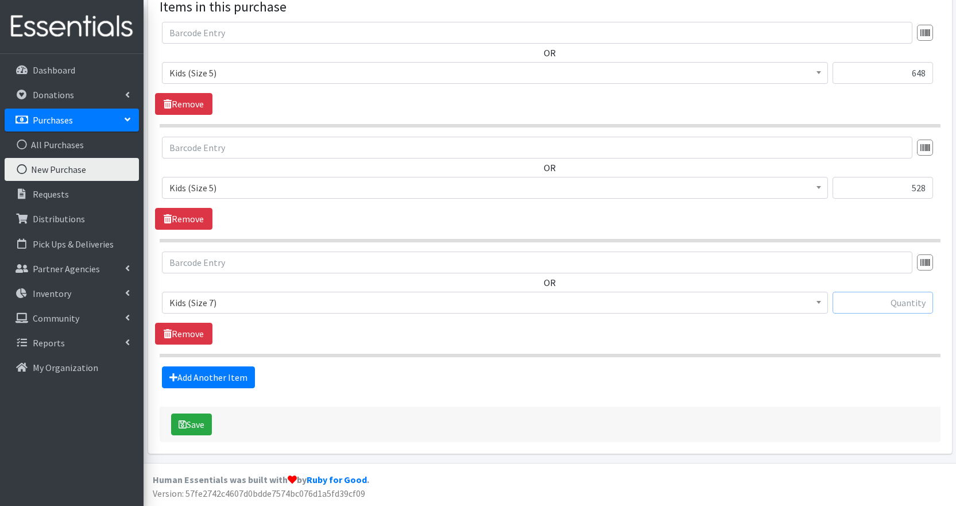
click at [878, 303] on input "text" at bounding box center [883, 303] width 101 height 22
type input "480"
click at [200, 420] on button "Save" at bounding box center [191, 425] width 41 height 22
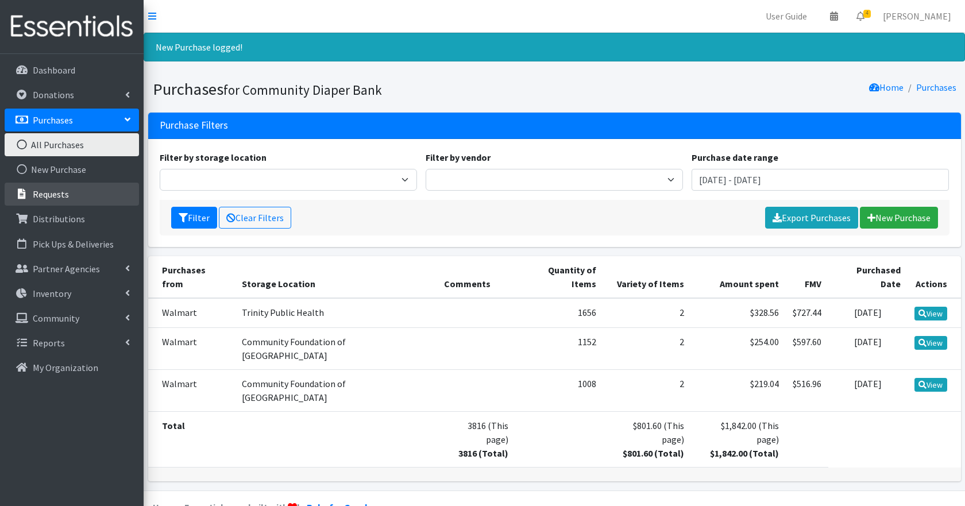
click at [64, 191] on p "Requests" at bounding box center [51, 193] width 36 height 11
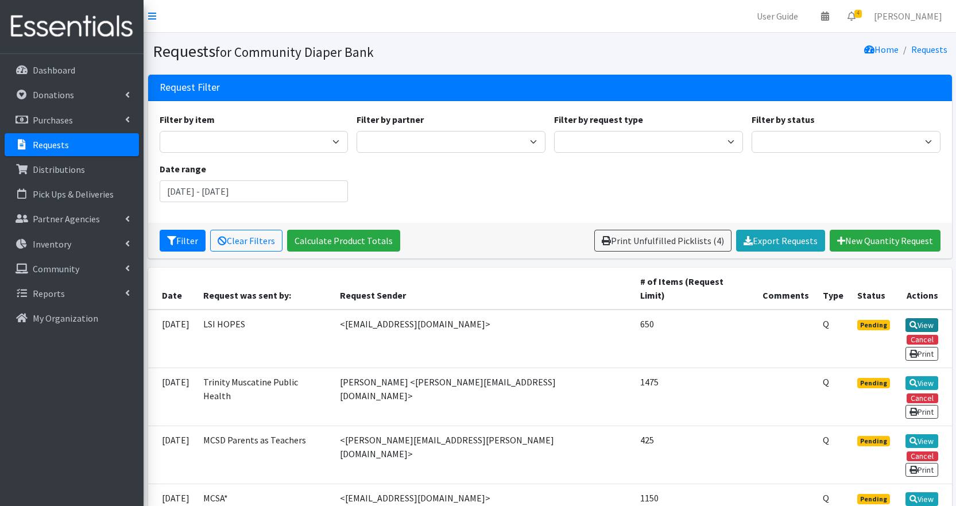
click at [932, 318] on link "View" at bounding box center [922, 325] width 33 height 14
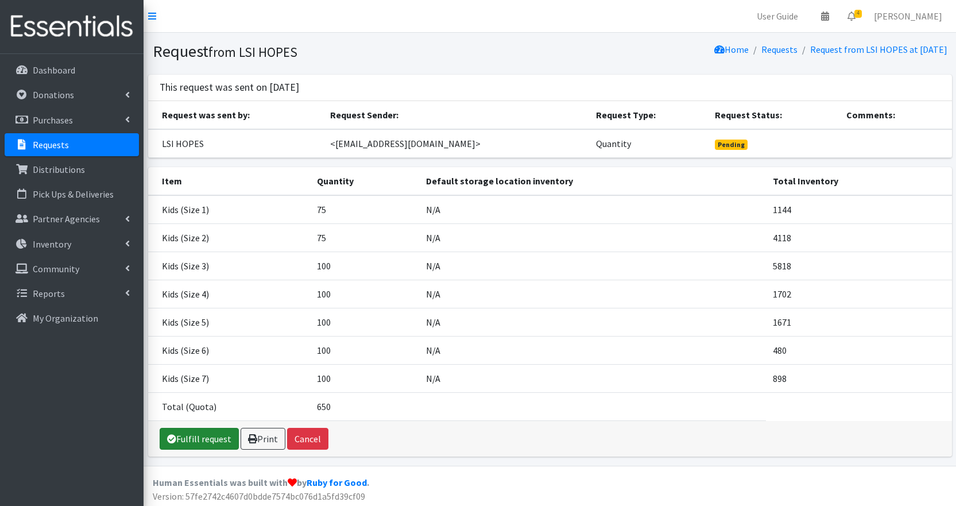
click at [197, 445] on link "Fulfill request" at bounding box center [199, 439] width 79 height 22
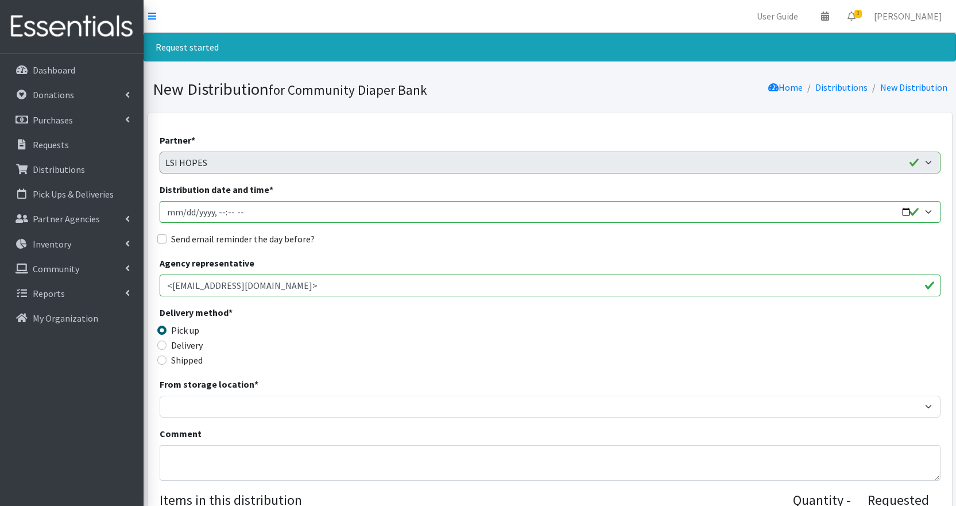
click at [288, 213] on input "Distribution date and time *" at bounding box center [550, 212] width 781 height 22
click at [906, 208] on input "Distribution date and time *" at bounding box center [550, 212] width 781 height 22
click at [905, 214] on input "Distribution date and time *" at bounding box center [550, 212] width 781 height 22
type input "[DATE]T13:00"
click at [450, 242] on div "Send email reminder the day before?" at bounding box center [550, 239] width 781 height 14
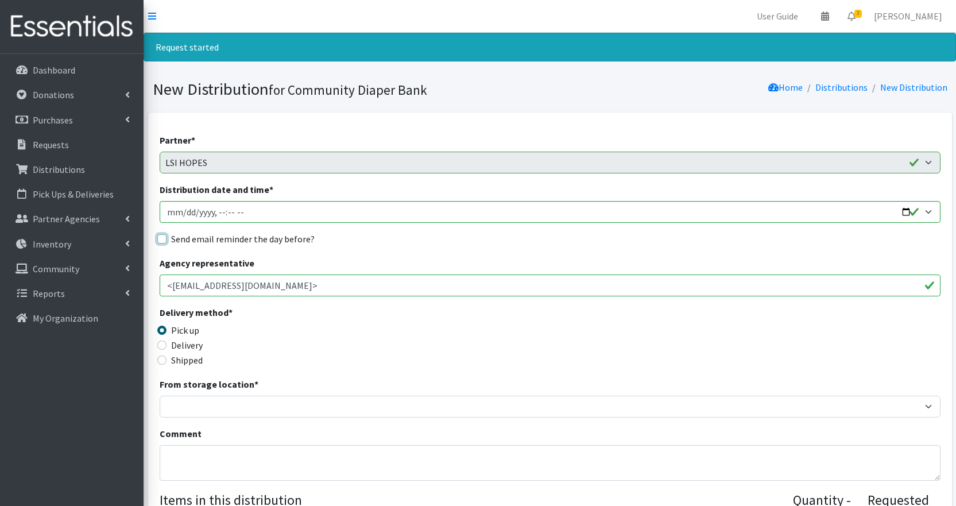
click at [165, 240] on input "Send email reminder the day before?" at bounding box center [161, 238] width 9 height 9
checkbox input "true"
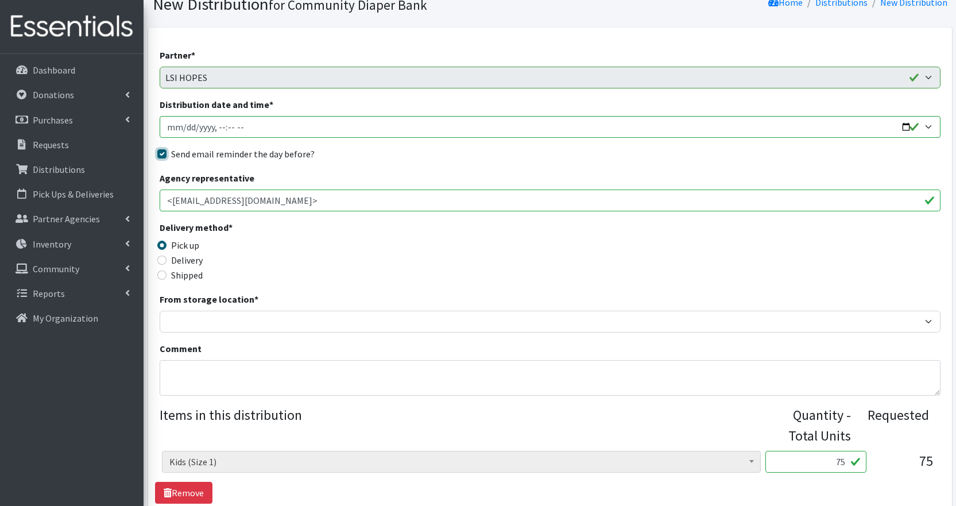
scroll to position [95, 0]
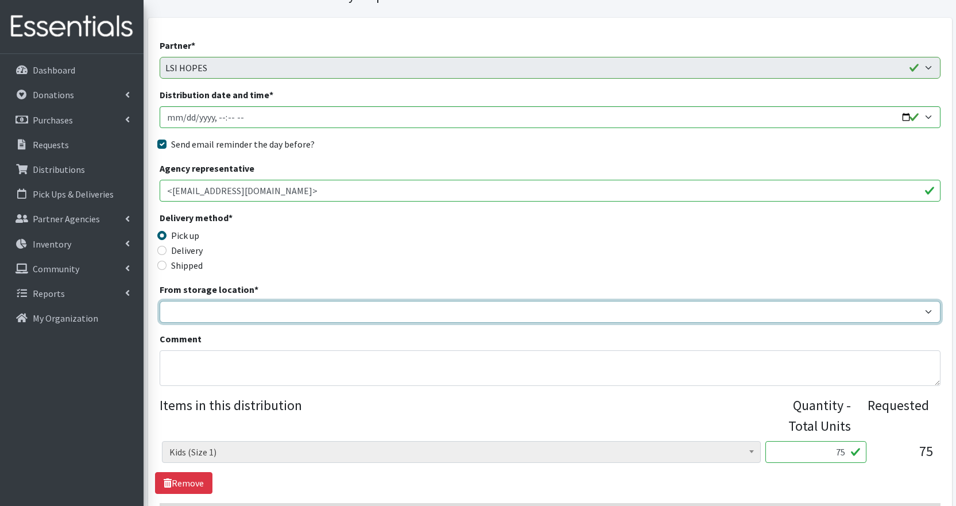
click at [866, 312] on select "Trinity Public Health" at bounding box center [550, 312] width 781 height 22
select select "493"
click at [160, 301] on select "Trinity Public Health" at bounding box center [550, 312] width 781 height 22
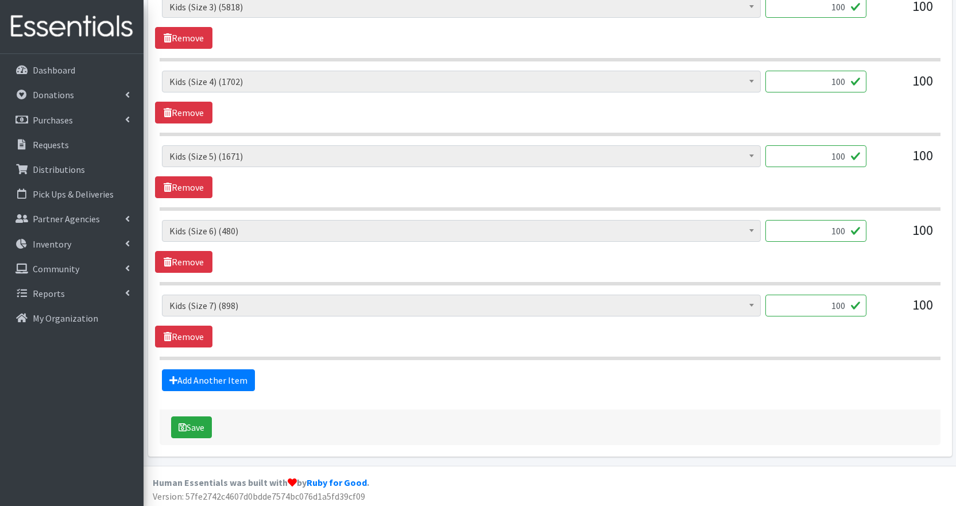
scroll to position [692, 0]
